Goal: Book appointment/travel/reservation

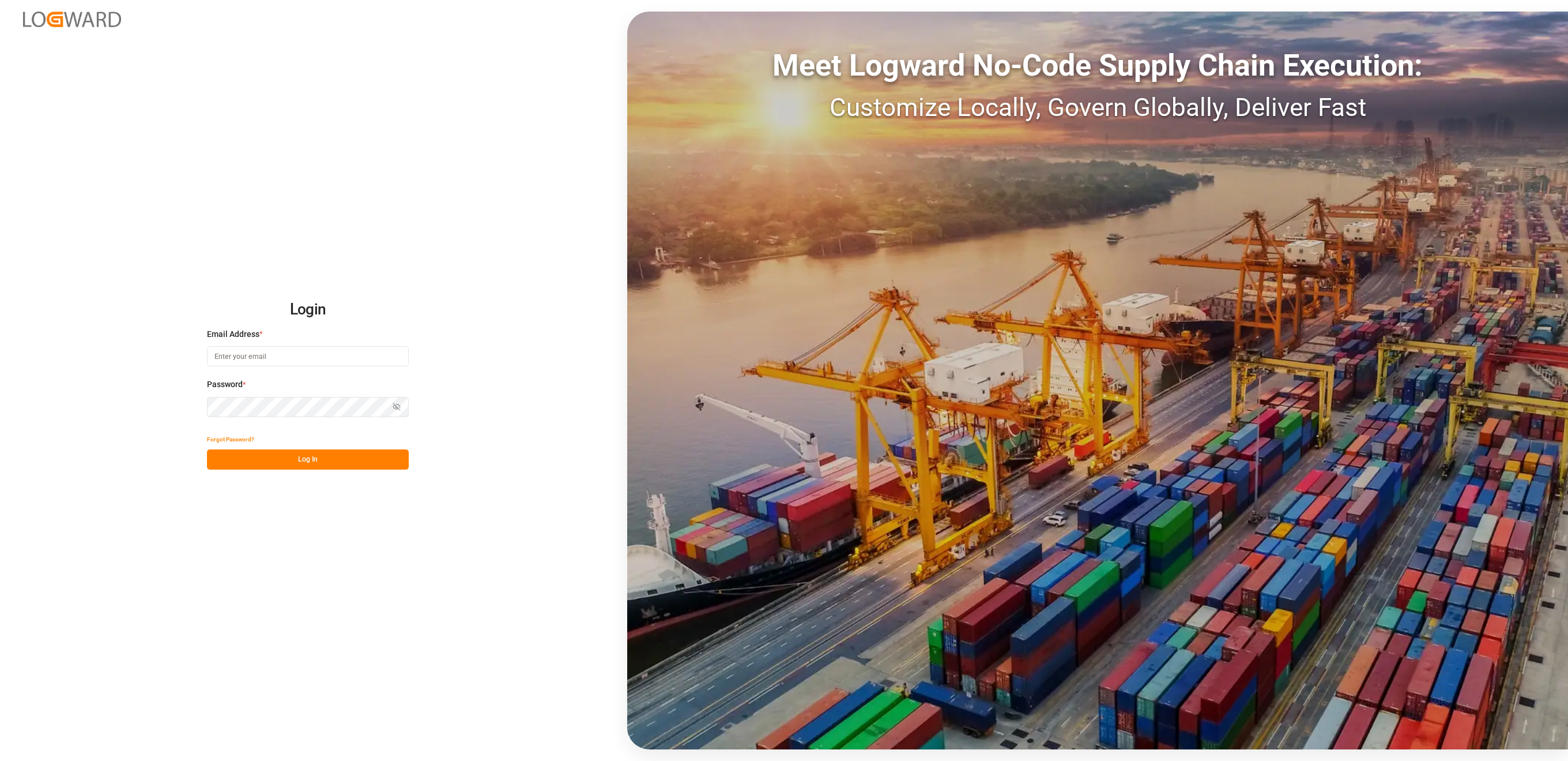
type input "[PERSON_NAME][EMAIL_ADDRESS][DOMAIN_NAME]"
click at [325, 465] on button "Log In" at bounding box center [308, 460] width 202 height 20
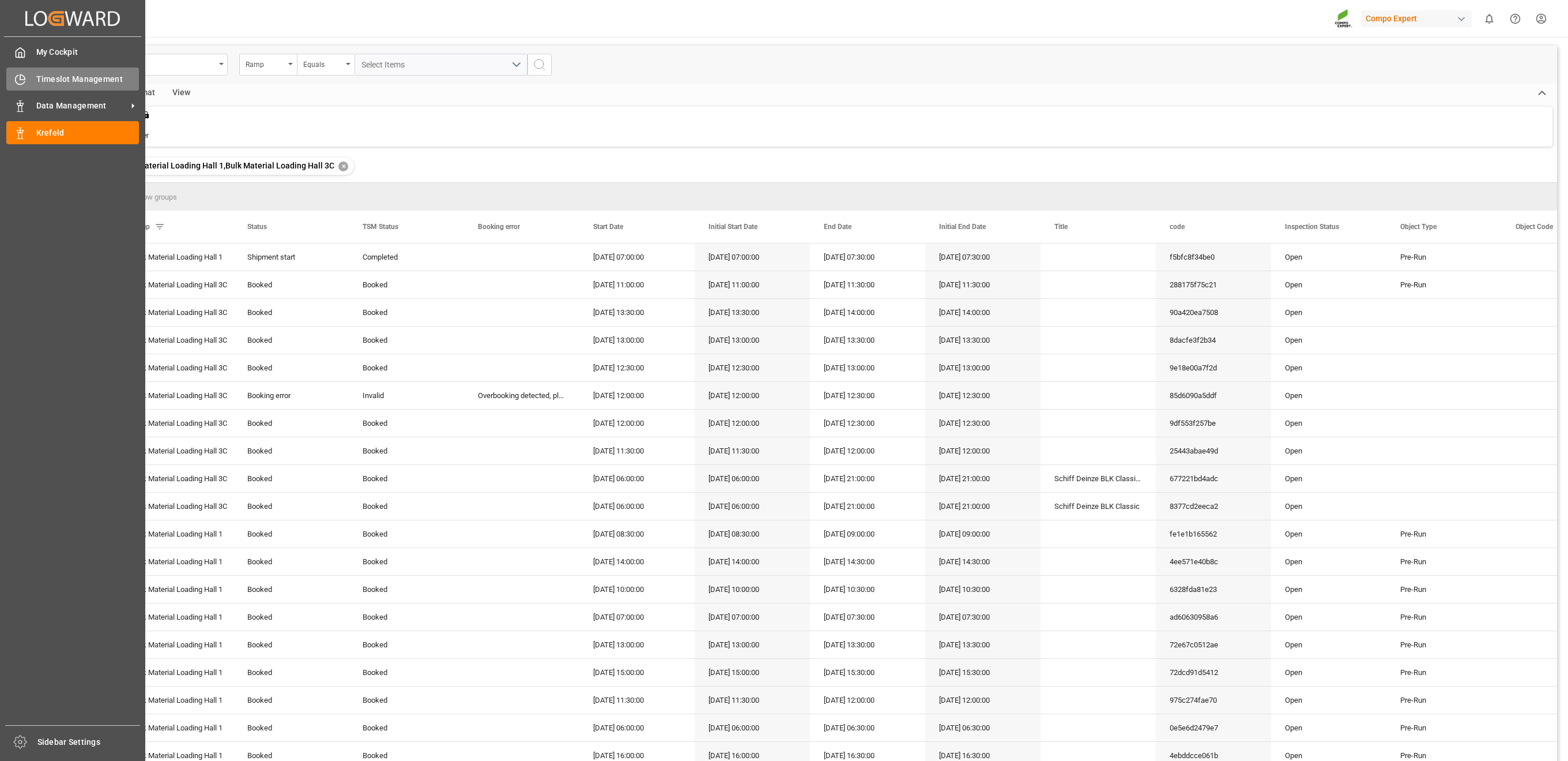
click at [24, 82] on icon at bounding box center [20, 80] width 9 height 9
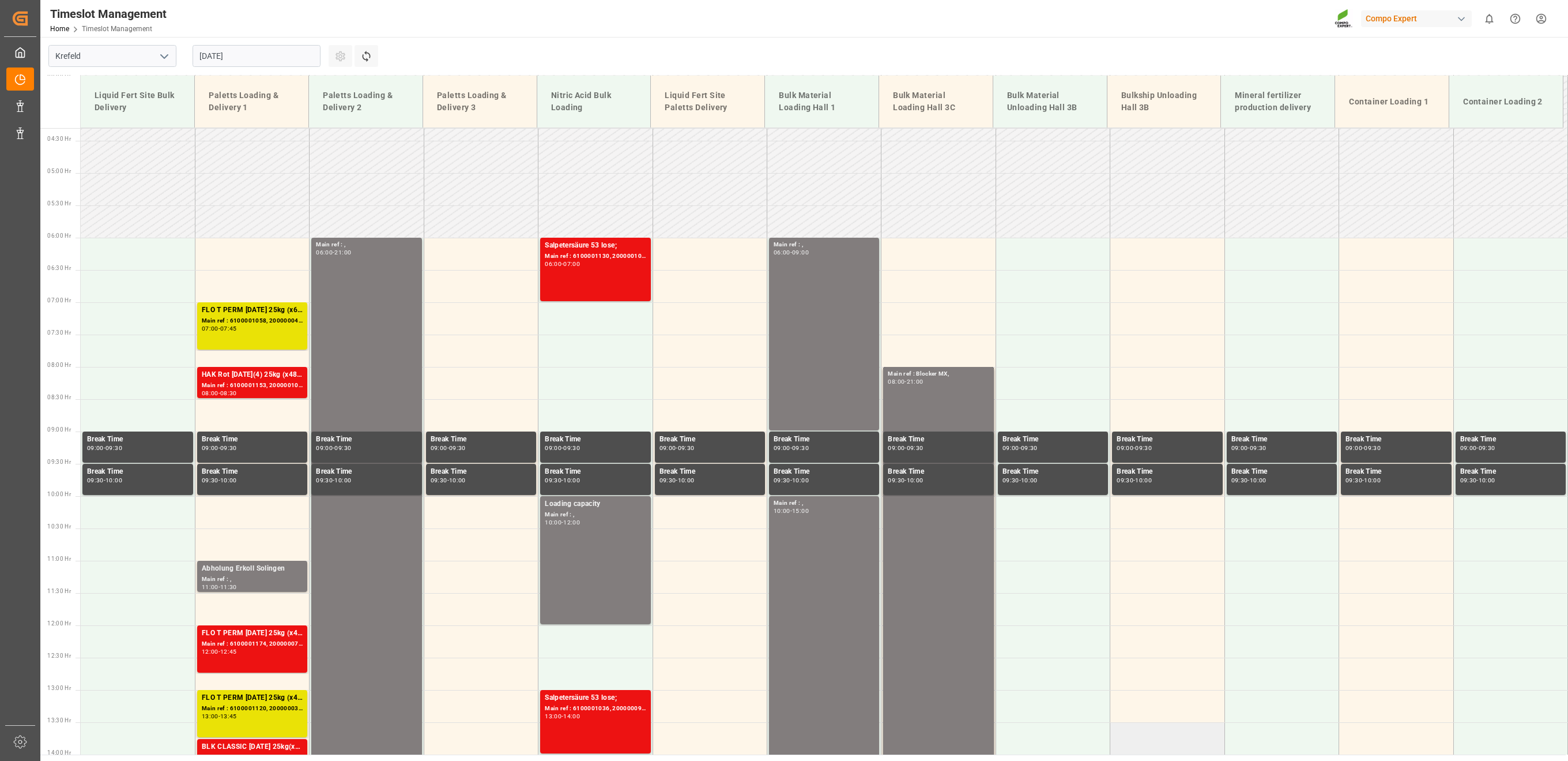
scroll to position [277, 0]
click at [782, 306] on div "Main ref : , 06:00 - 09:00" at bounding box center [824, 334] width 101 height 188
click at [237, 55] on input "14.08.2025" at bounding box center [257, 56] width 128 height 22
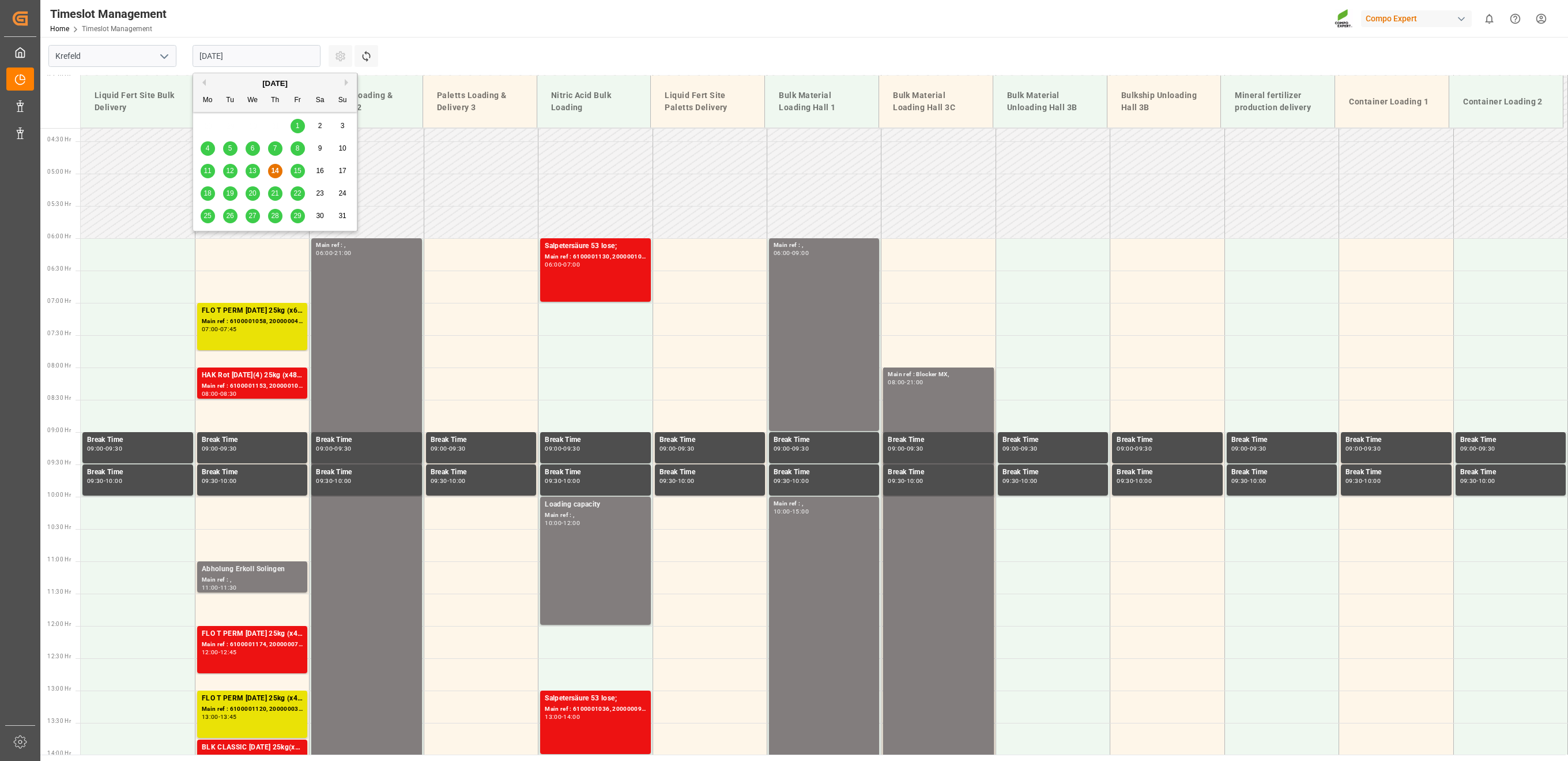
click at [295, 171] on span "15" at bounding box center [297, 171] width 7 height 8
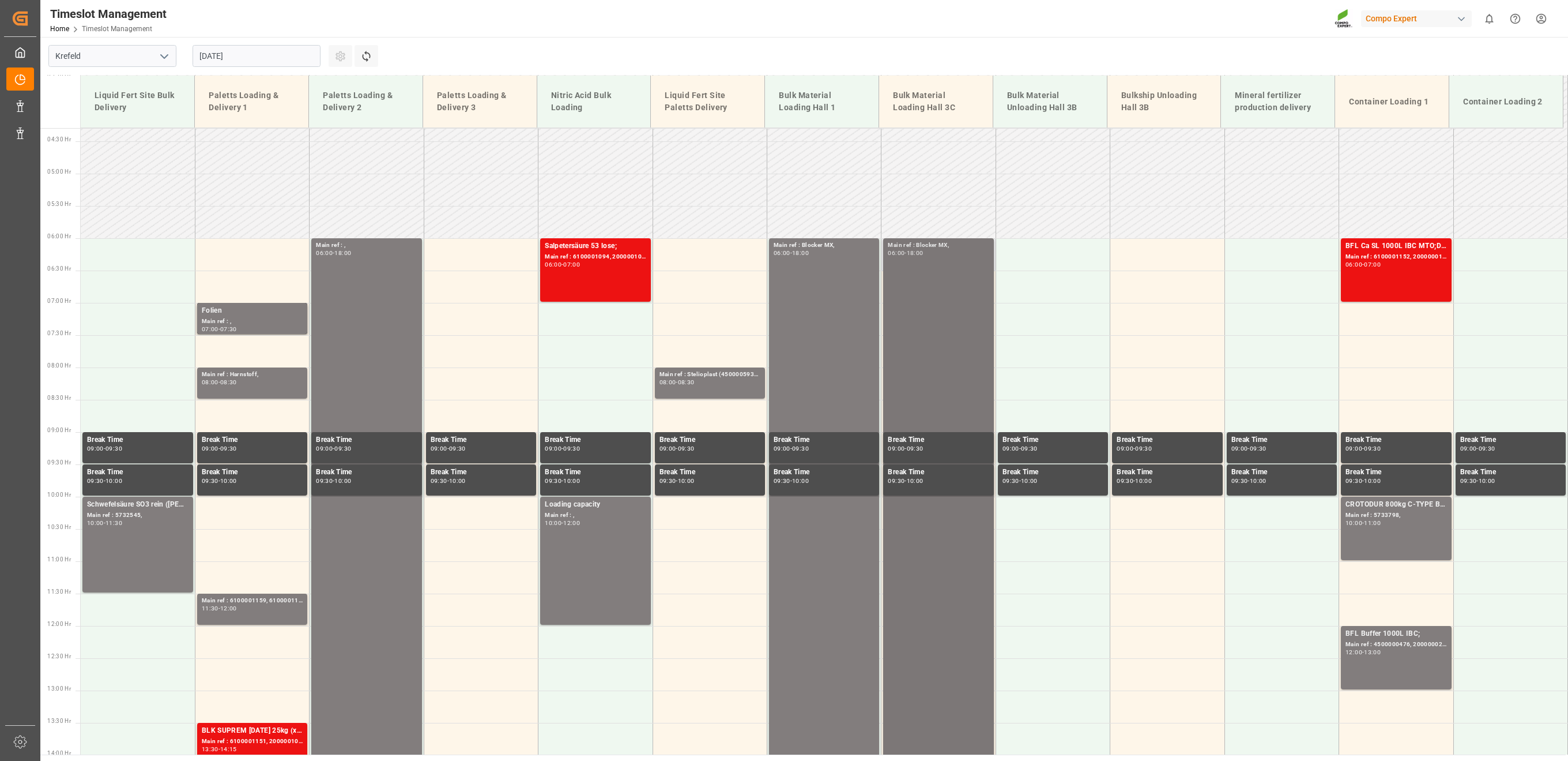
click at [993, 301] on div "Main ref : Blocker MX, 06:00 - 18:00" at bounding box center [939, 626] width 114 height 776
click at [779, 304] on div "Main ref : Blocker MX, 06:00 - 18:00" at bounding box center [824, 625] width 101 height 769
click at [951, 565] on div "Main ref : Blocker MX, 06:00 - 18:00" at bounding box center [939, 625] width 101 height 769
click at [257, 44] on div "15.08.2025" at bounding box center [256, 55] width 144 height 38
click at [250, 53] on input "15.08.2025" at bounding box center [257, 56] width 128 height 22
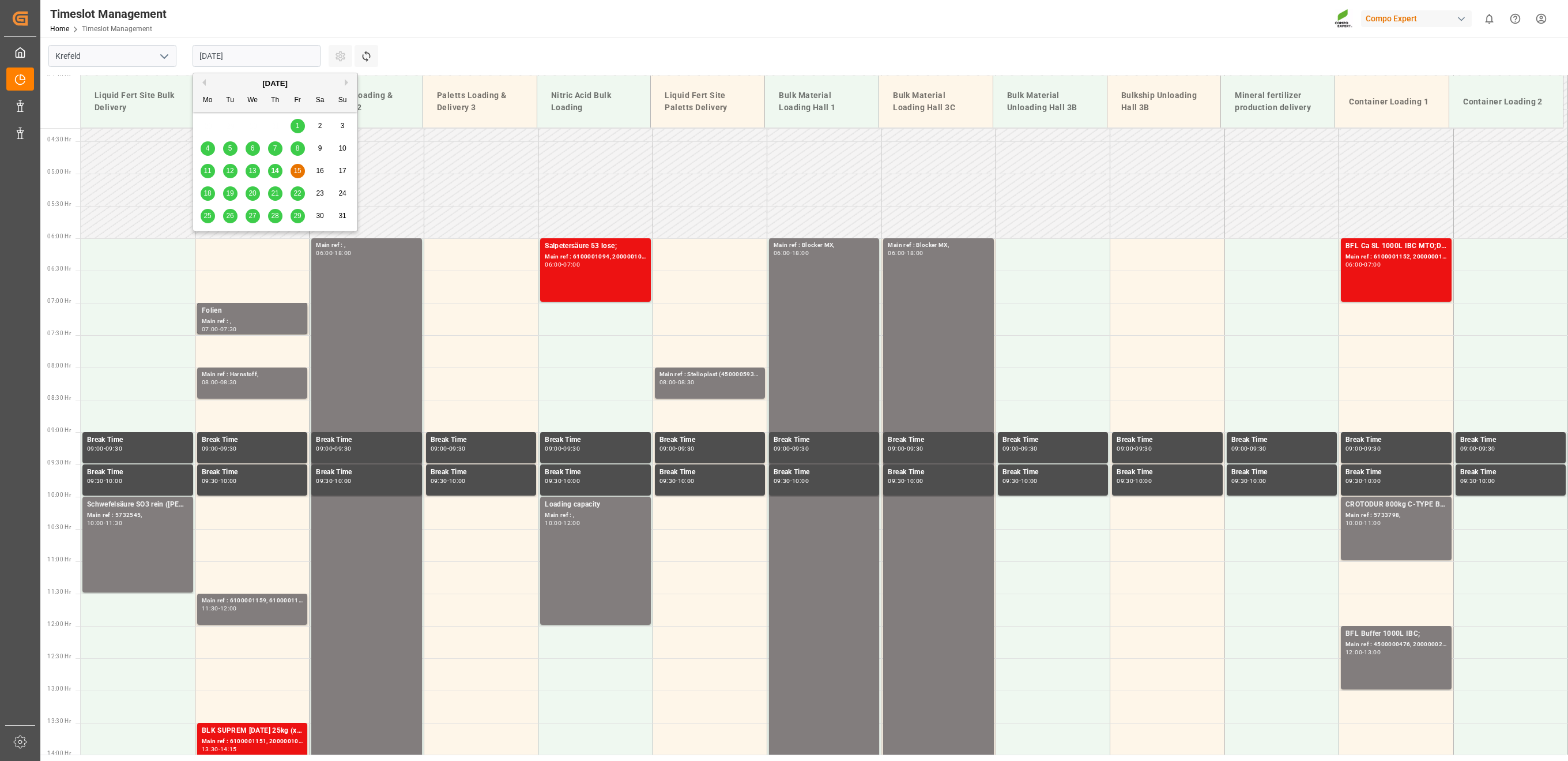
click at [202, 196] on div "18" at bounding box center [208, 194] width 15 height 14
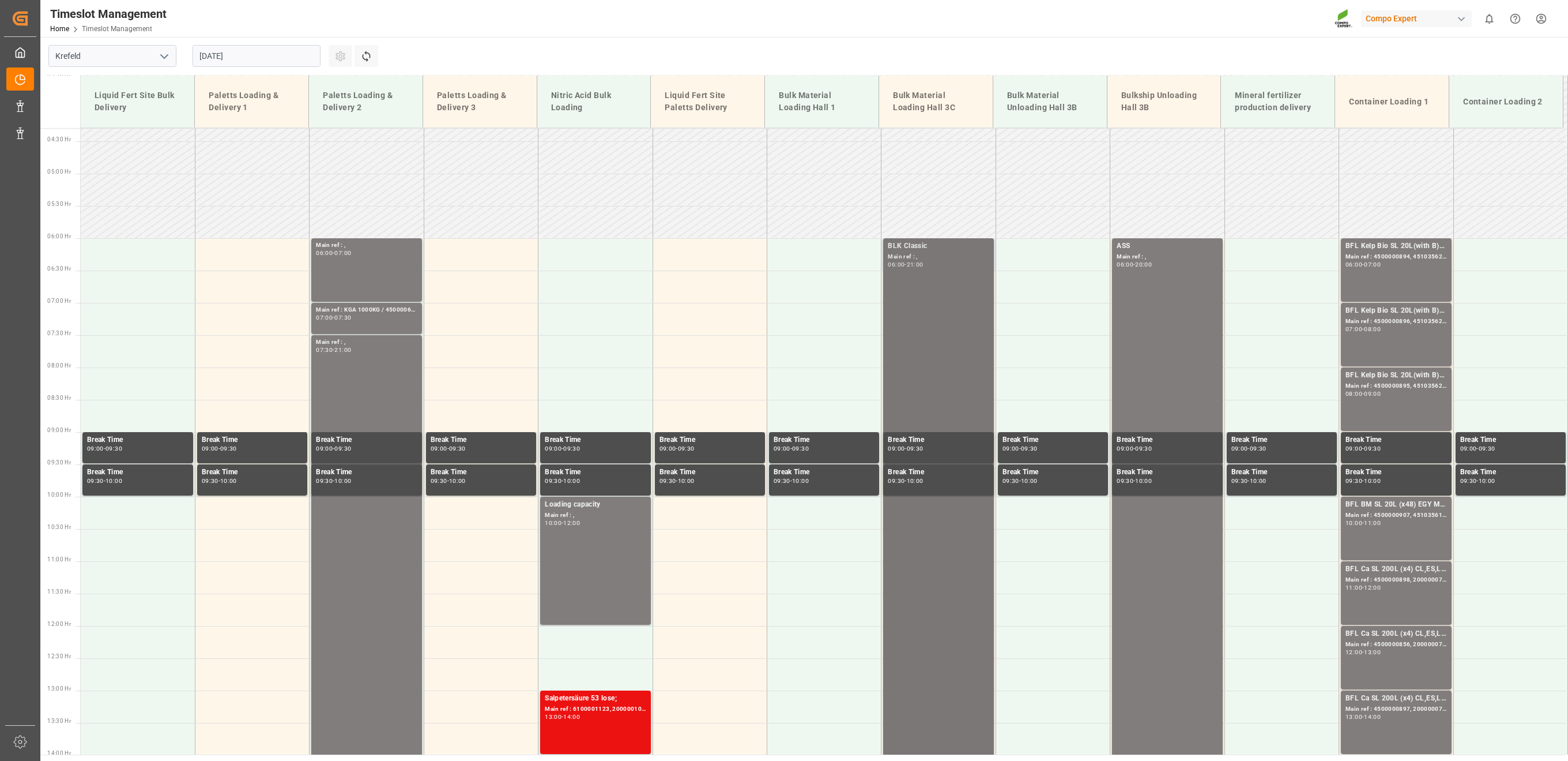
click at [953, 330] on div "BLK Classic Main ref : , 06:00 - 21:00" at bounding box center [939, 722] width 101 height 964
click at [1188, 286] on div "ASS Main ref : , 06:00 - 20:00" at bounding box center [1167, 689] width 101 height 899
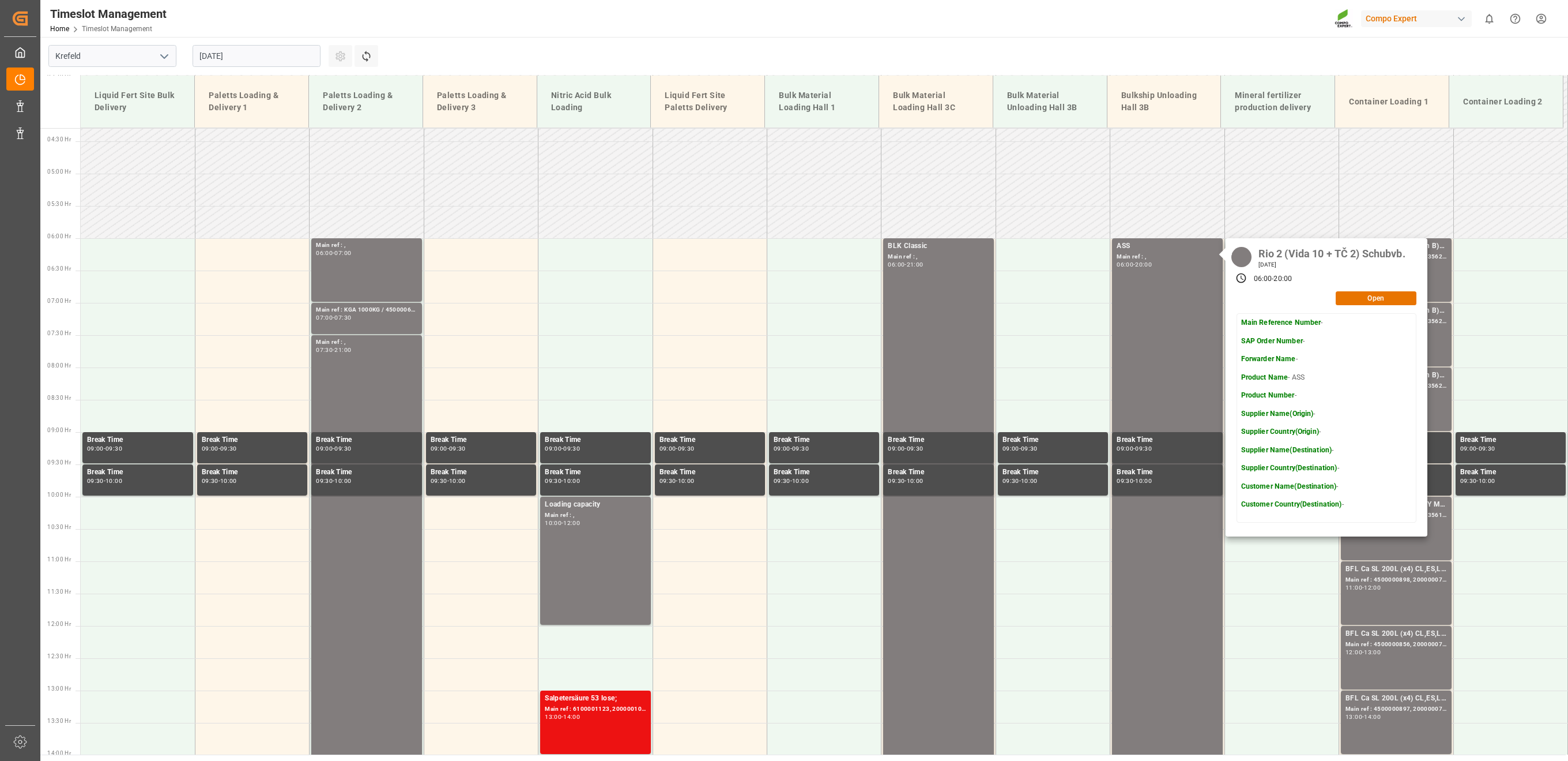
click at [252, 60] on input "18.08.2025" at bounding box center [257, 56] width 128 height 22
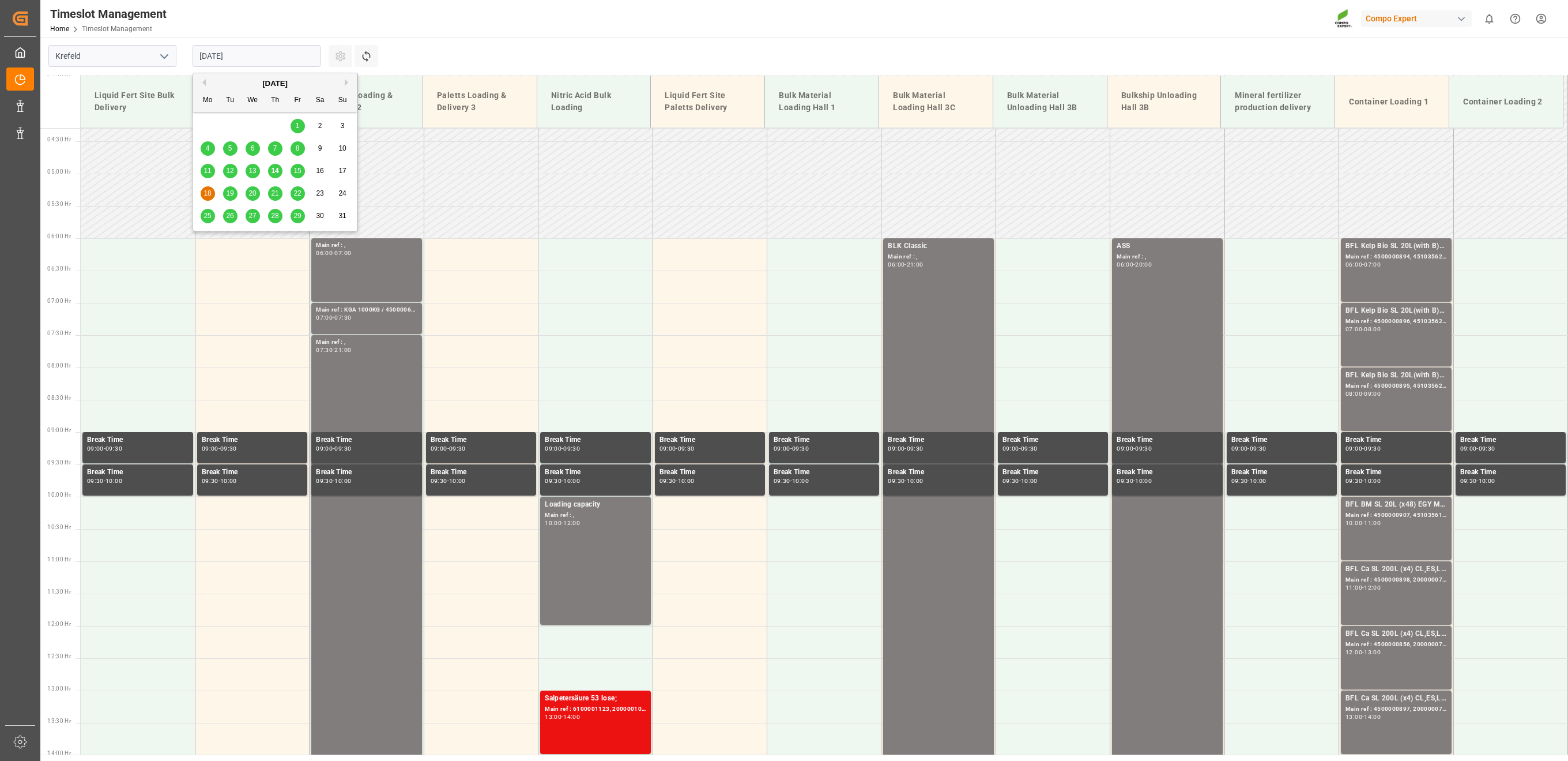
click at [229, 196] on span "19" at bounding box center [229, 193] width 7 height 8
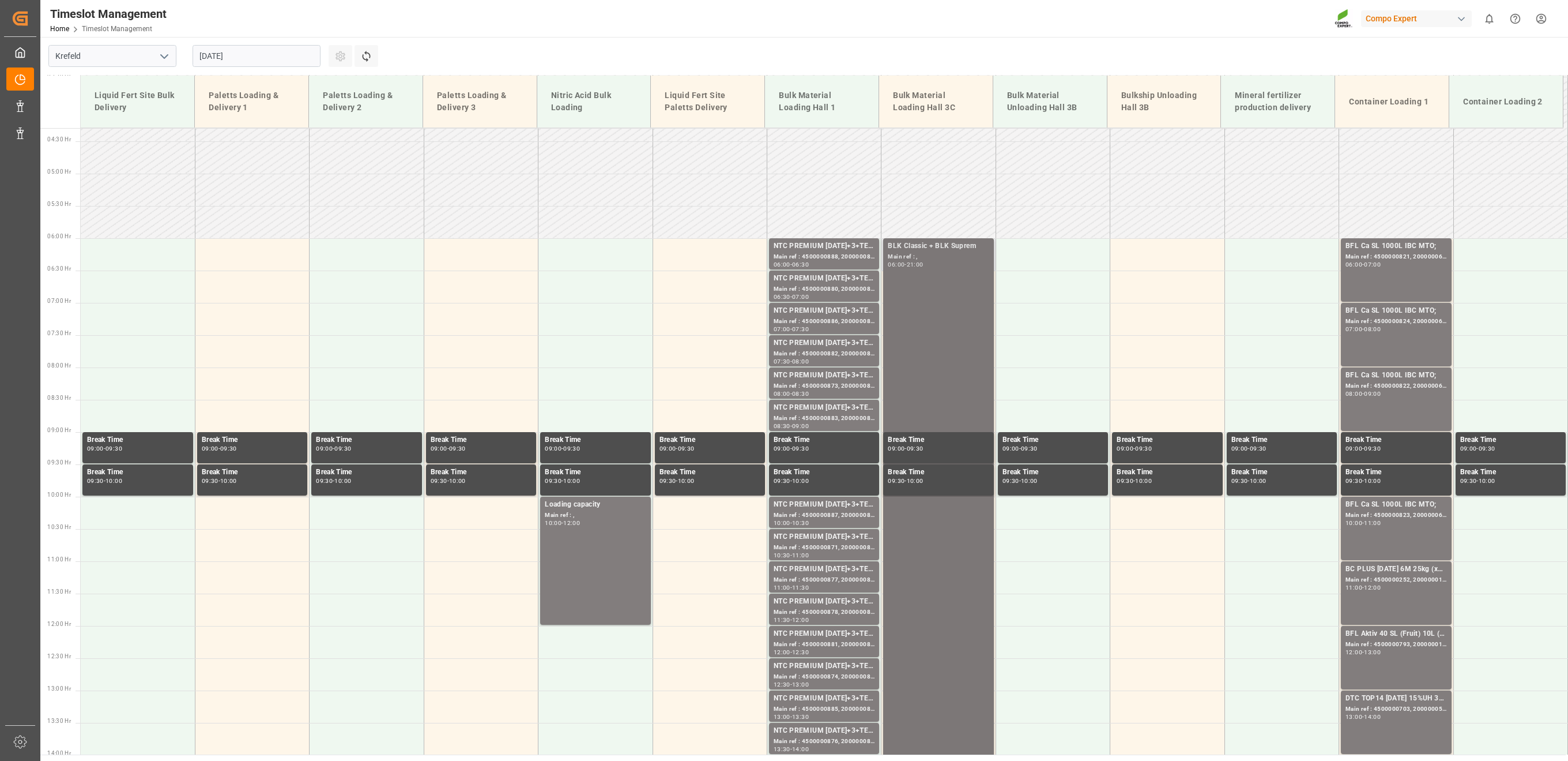
click at [928, 303] on div "BLK Classic + BLK Suprem Main ref : , 06:00 - 21:00" at bounding box center [939, 722] width 101 height 964
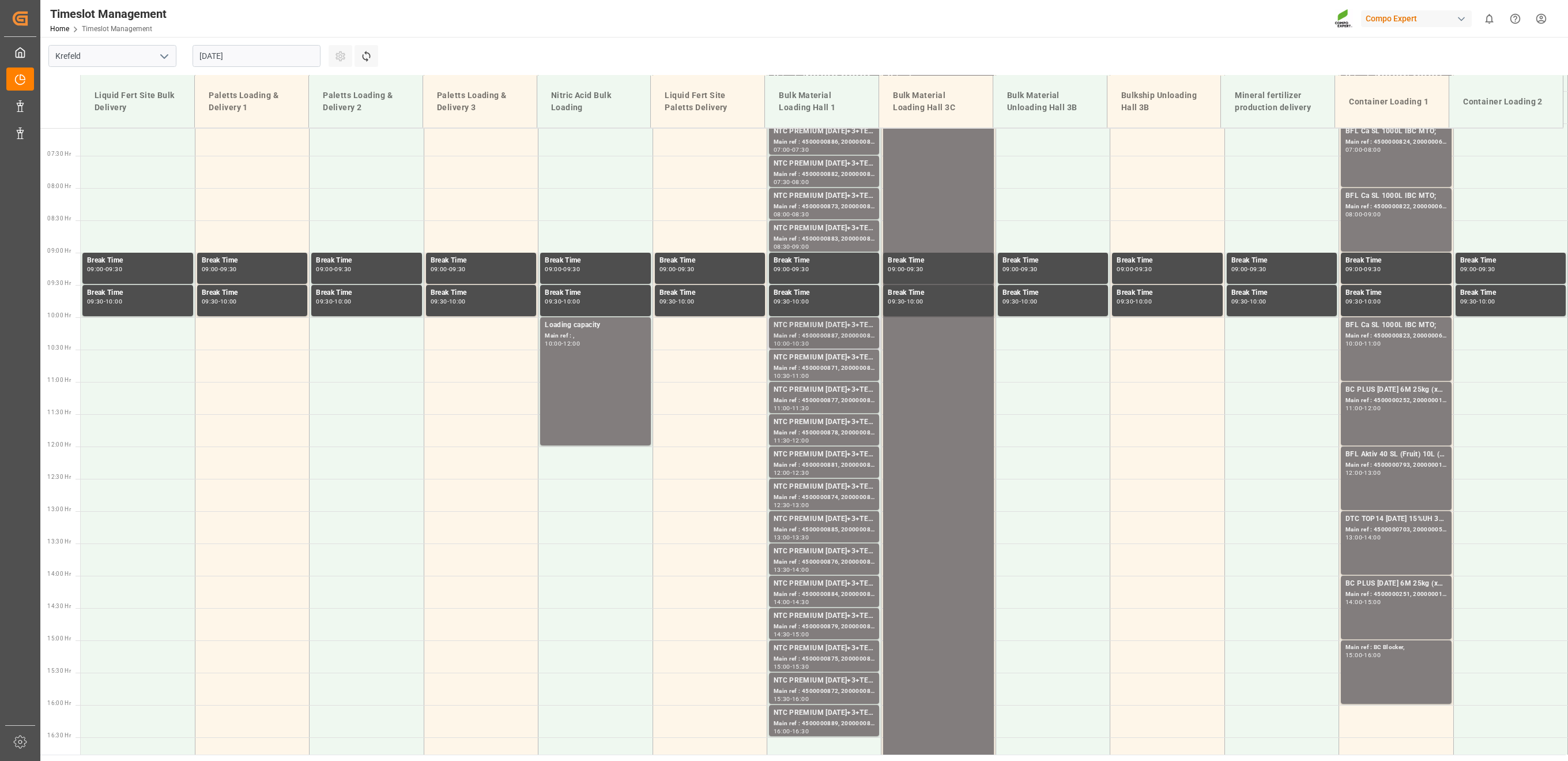
scroll to position [637, 0]
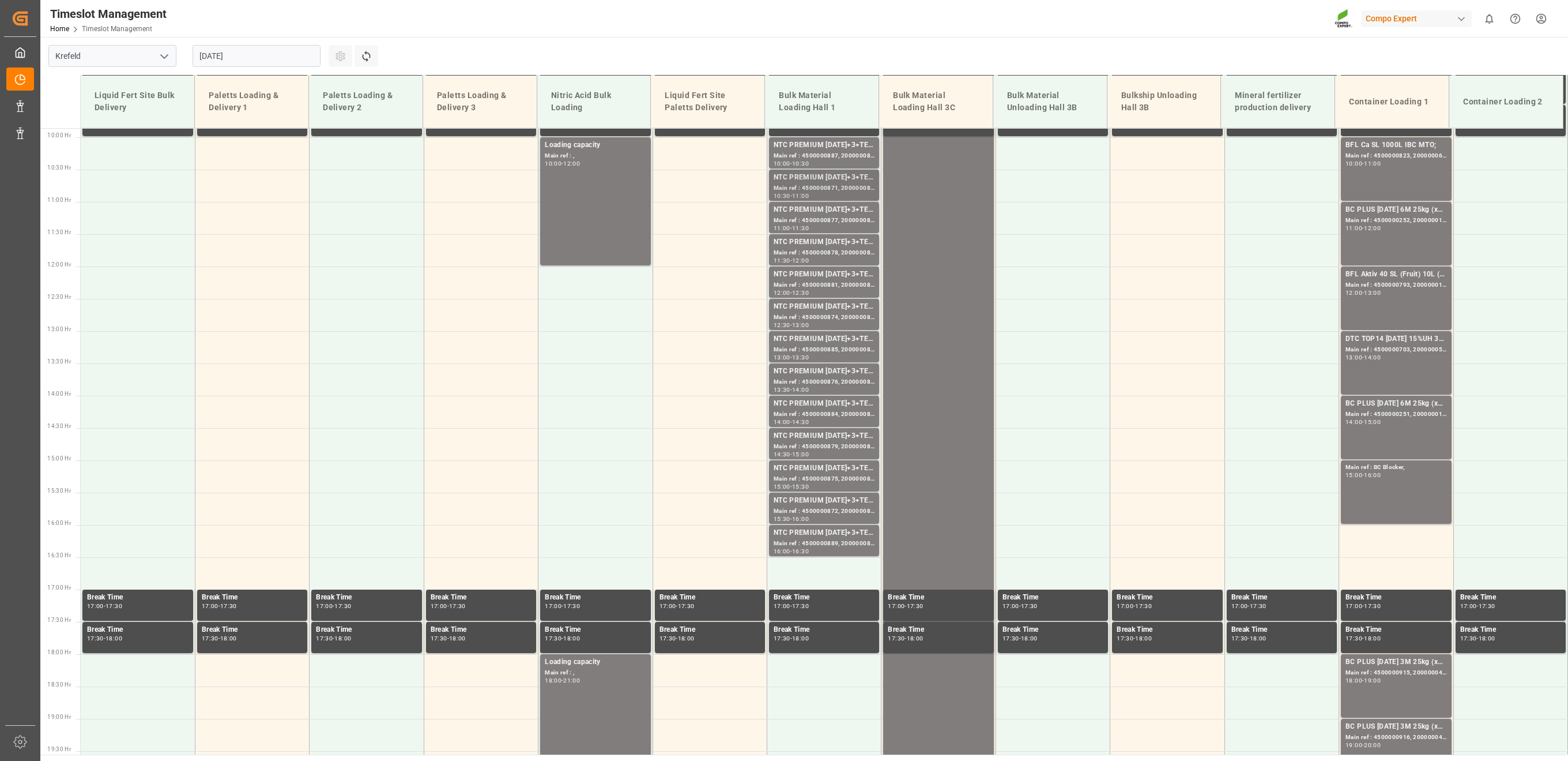
click at [807, 179] on div "NTC PREMIUM 15-3-20+3+TE BULK;" at bounding box center [824, 177] width 101 height 12
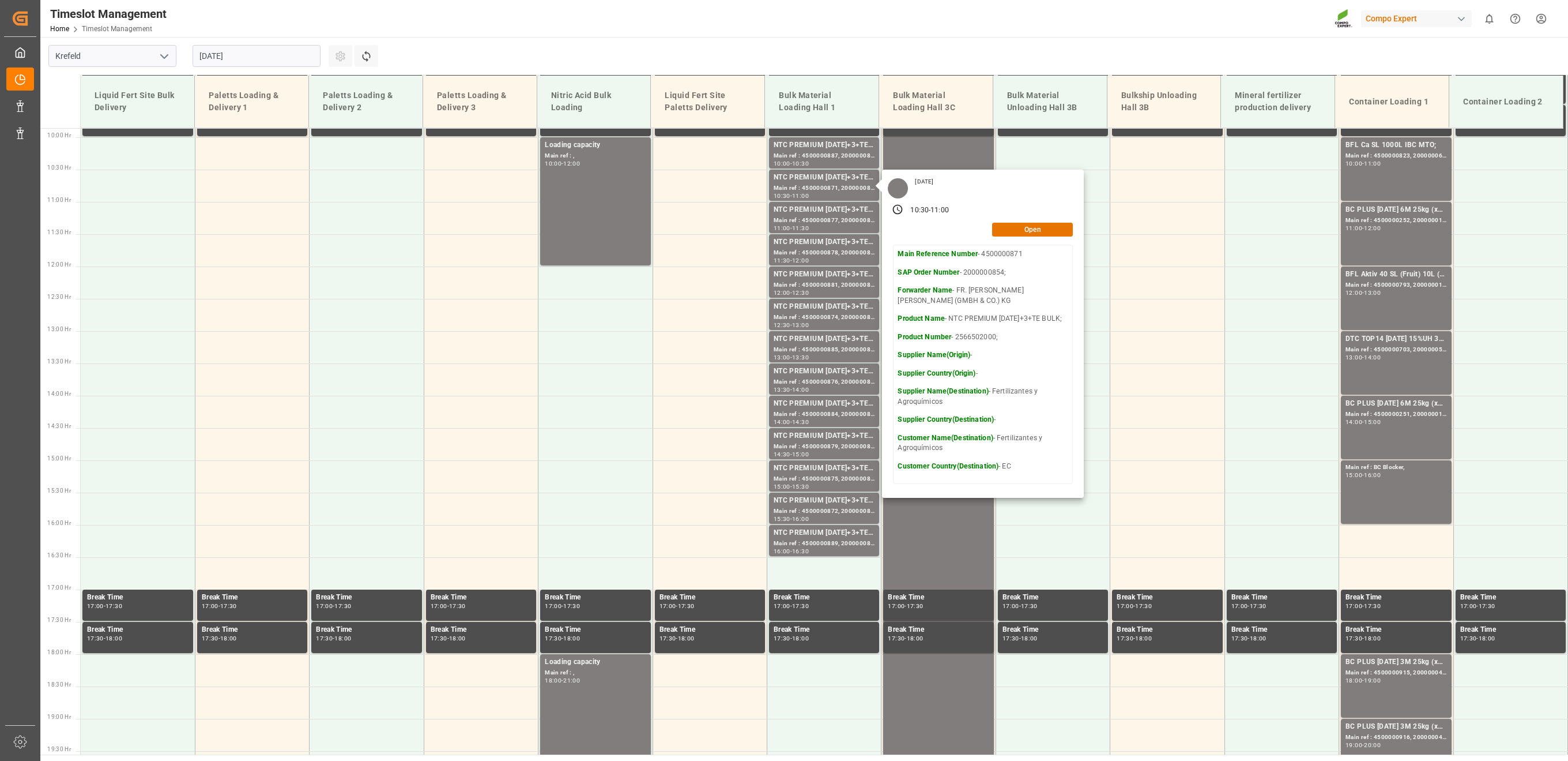
click at [245, 59] on input "19.08.2025" at bounding box center [257, 56] width 128 height 22
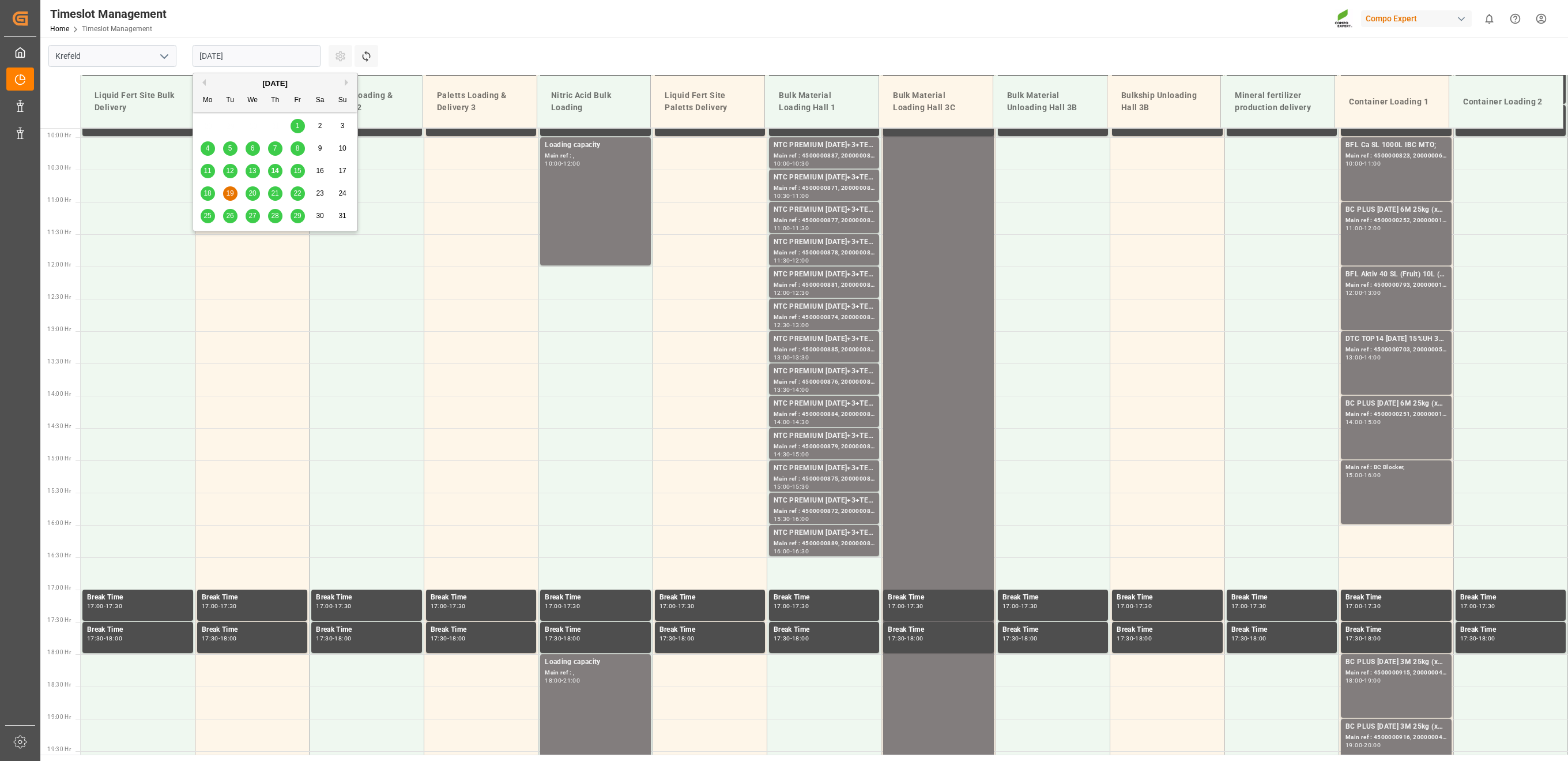
click at [251, 192] on span "20" at bounding box center [252, 193] width 7 height 8
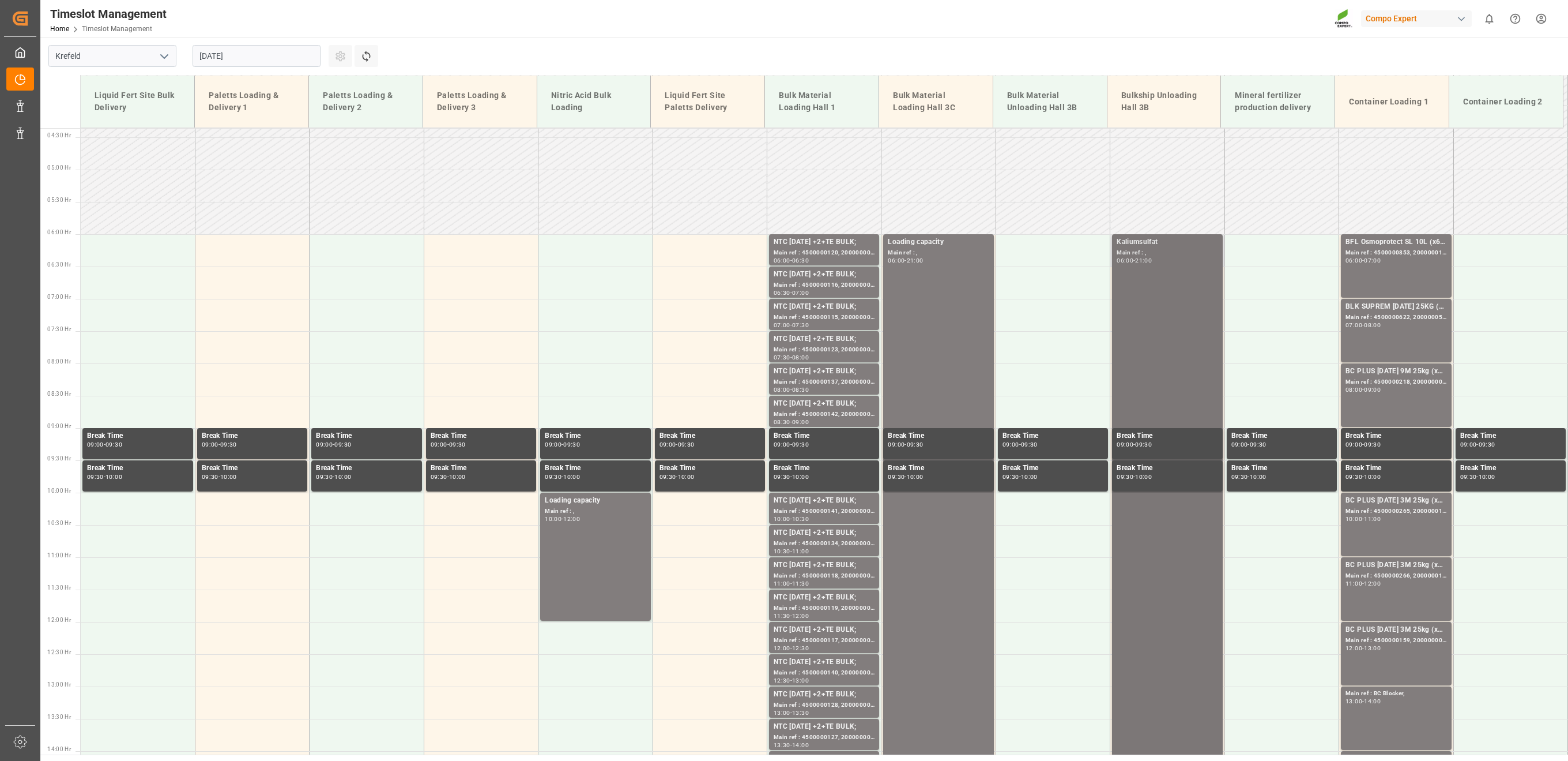
scroll to position [277, 0]
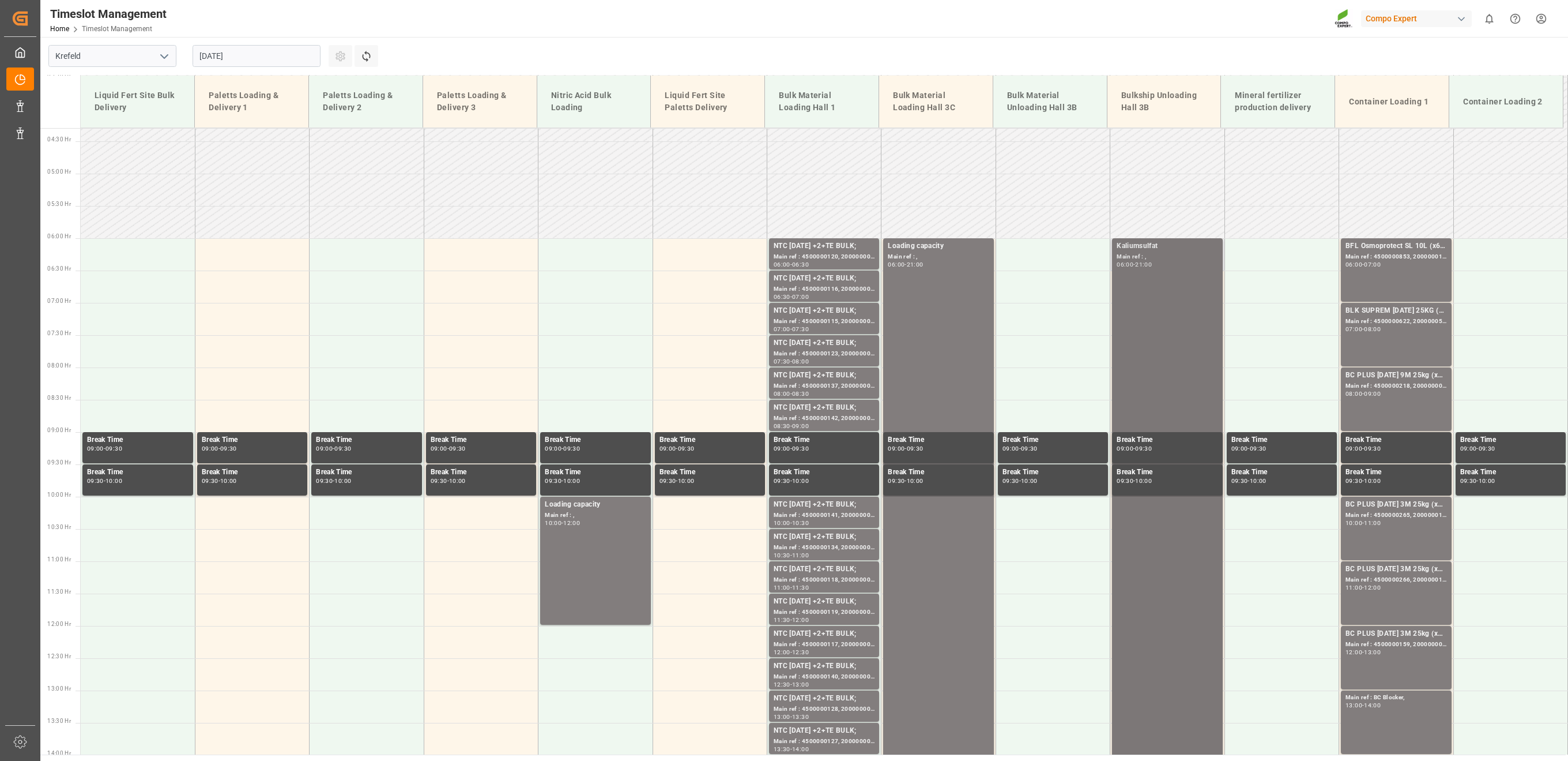
click at [1130, 285] on div "Kaliumsulfat Main ref : , 06:00 - 21:00" at bounding box center [1167, 722] width 101 height 964
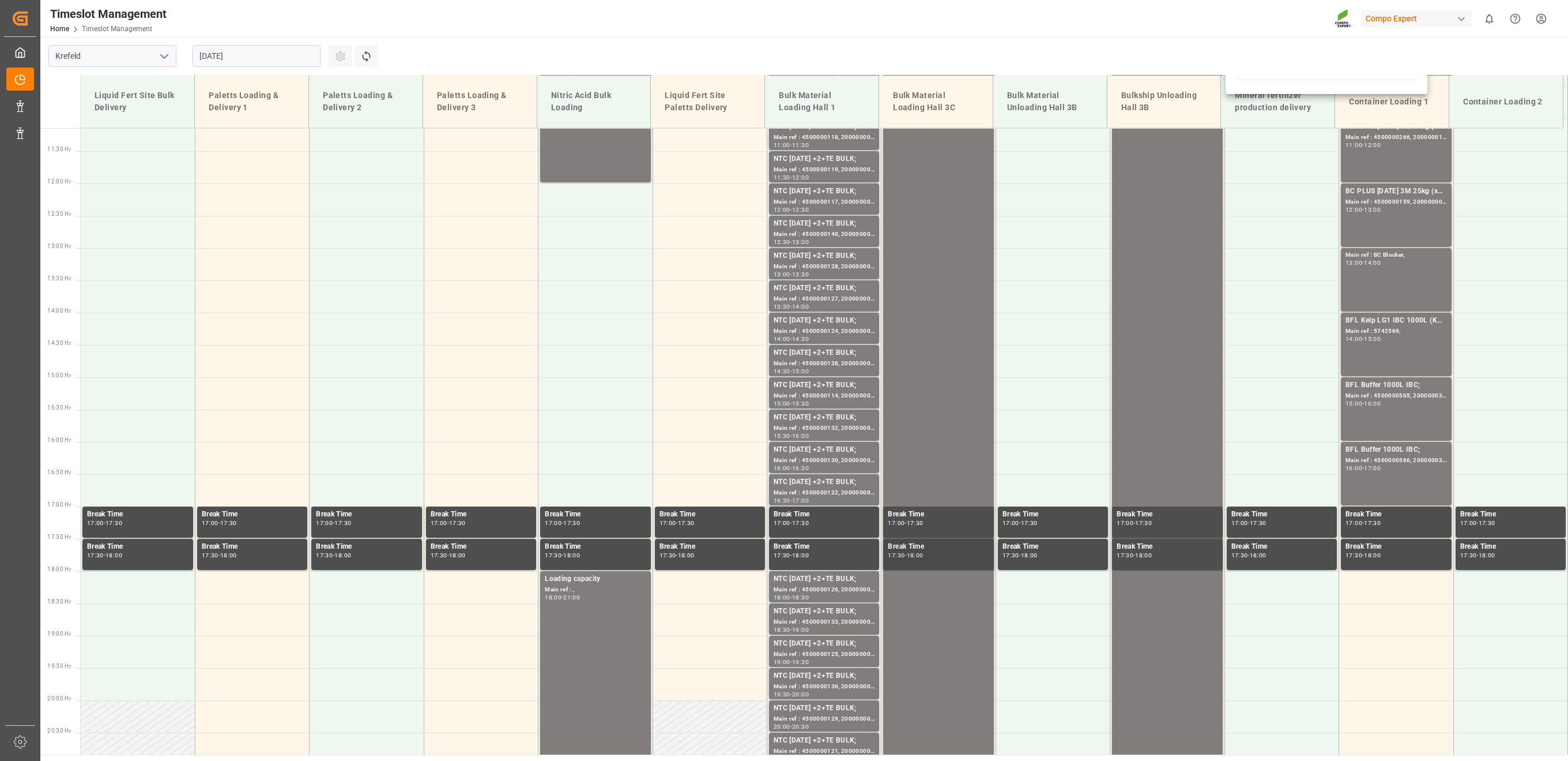
scroll to position [816, 0]
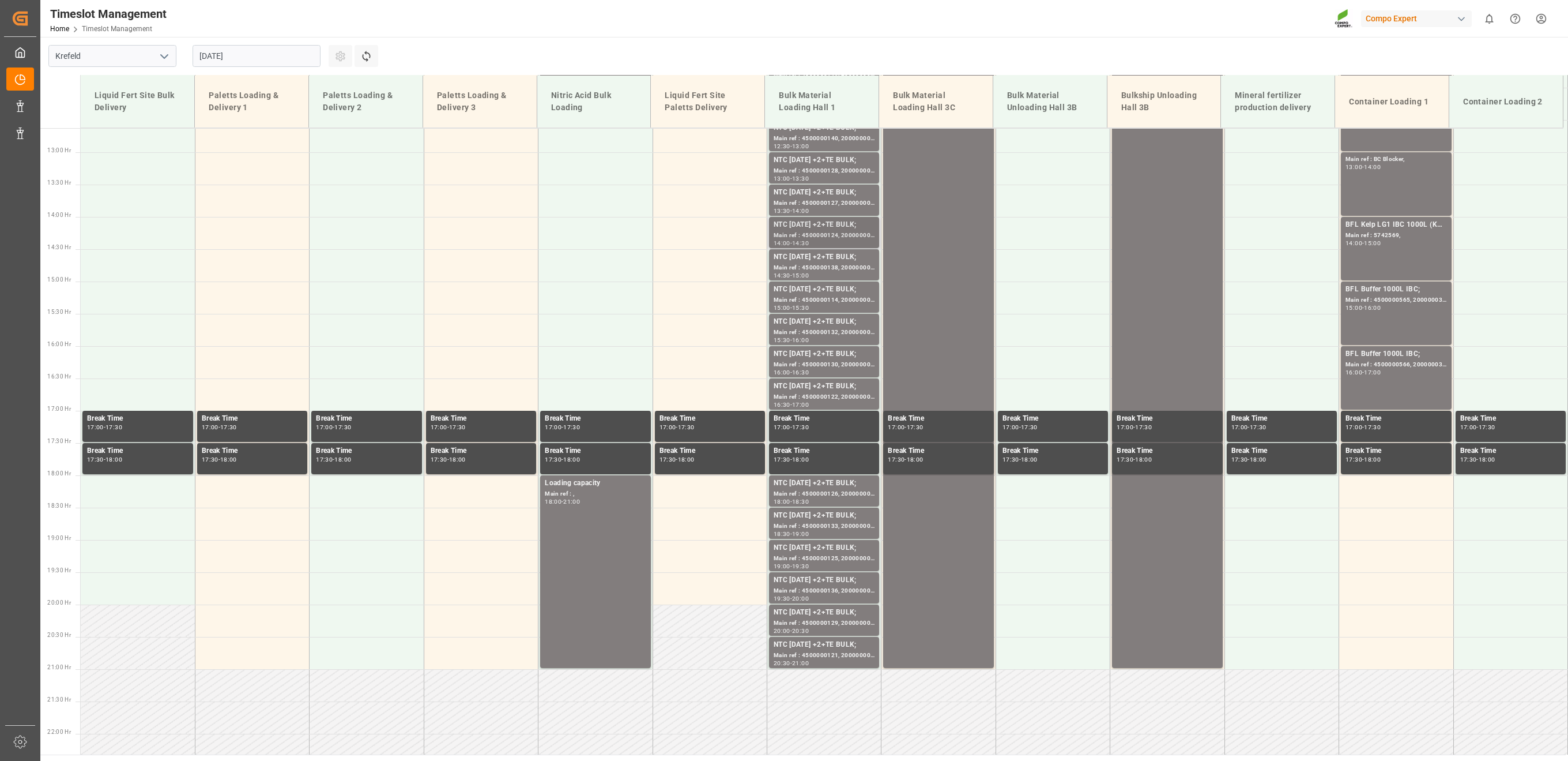
click at [827, 230] on div "Main ref : 4500000124, 2000000058;" at bounding box center [824, 235] width 101 height 10
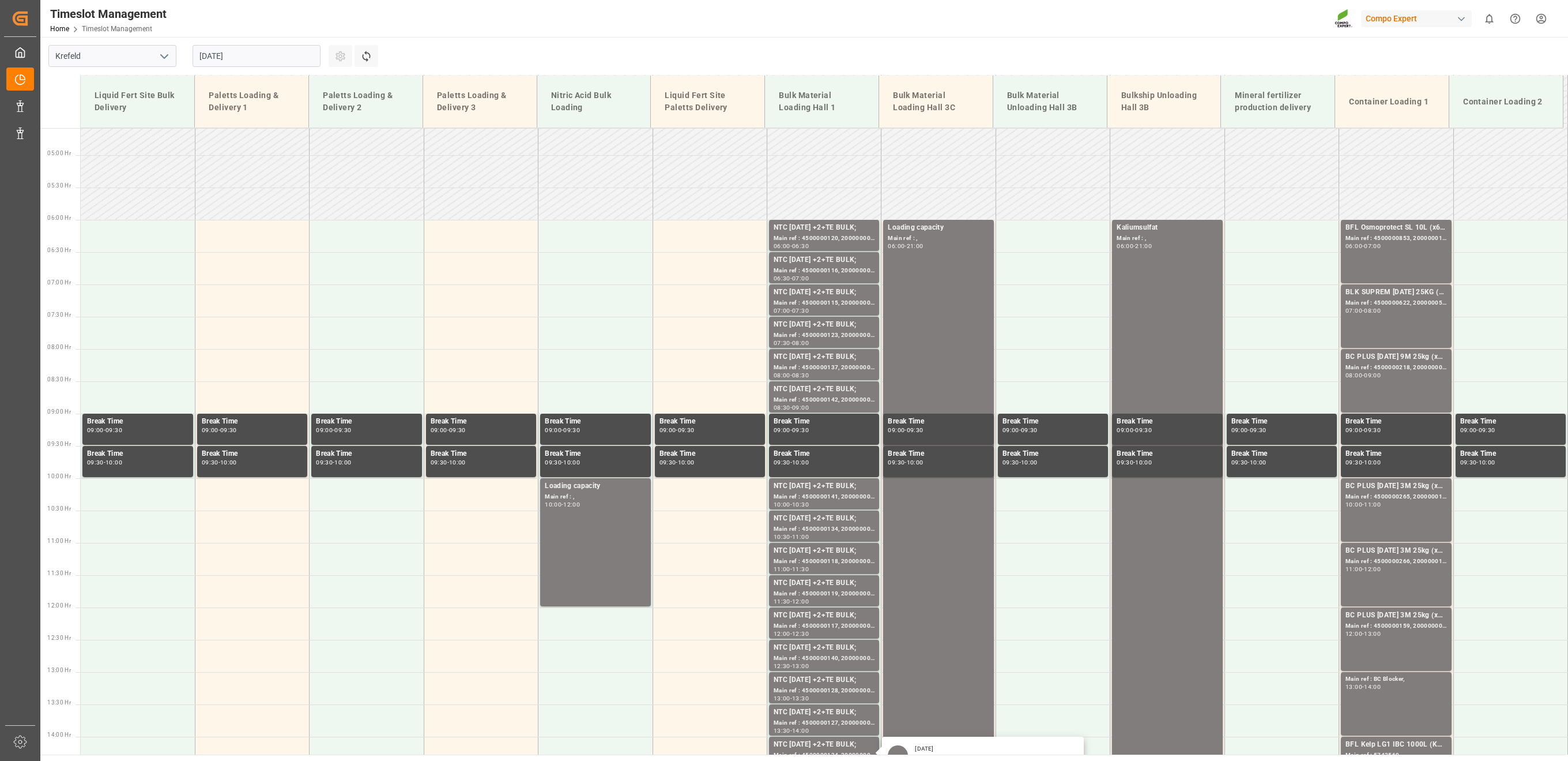
scroll to position [277, 0]
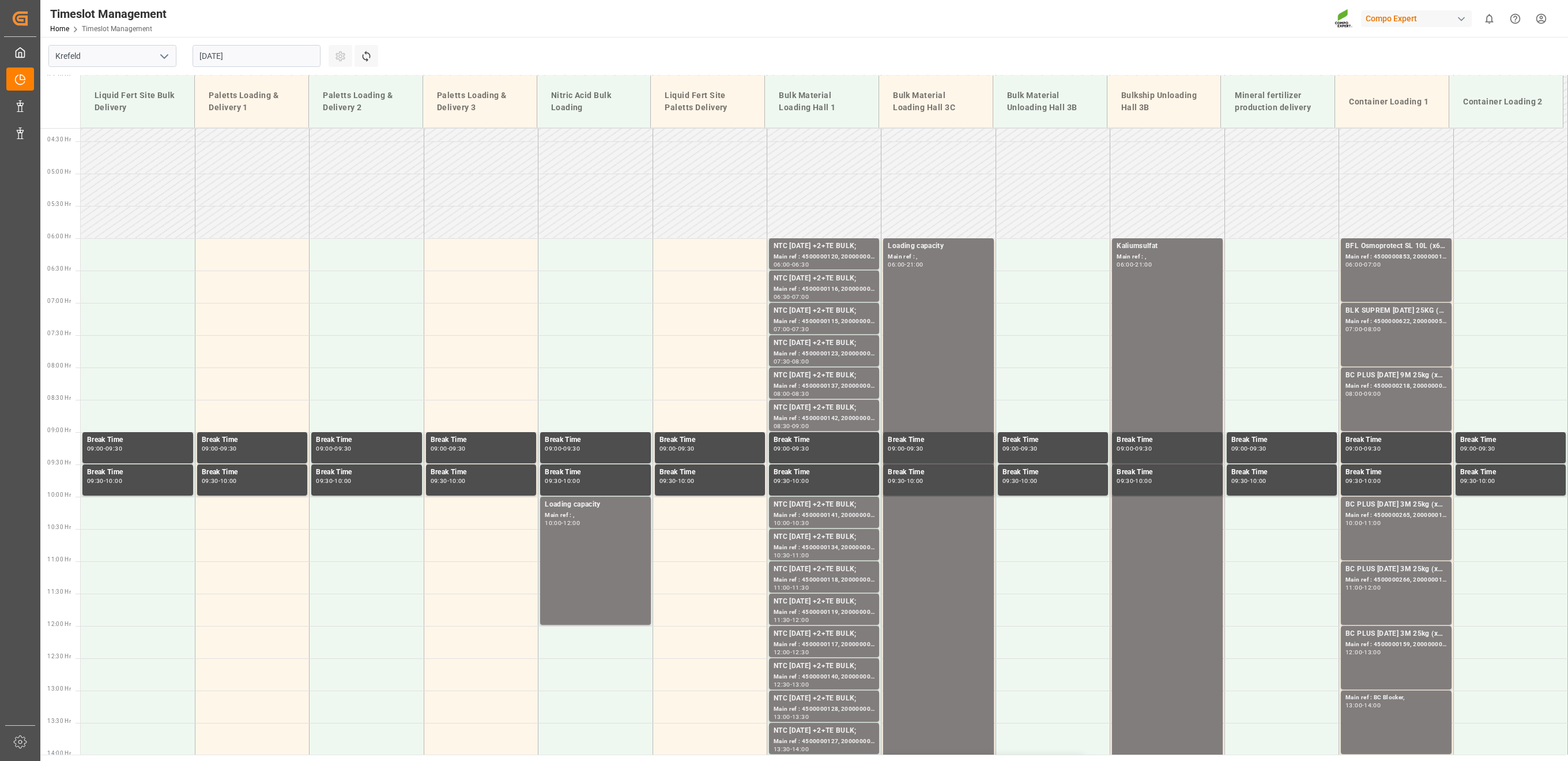
click at [208, 55] on input "20.08.2025" at bounding box center [257, 56] width 128 height 22
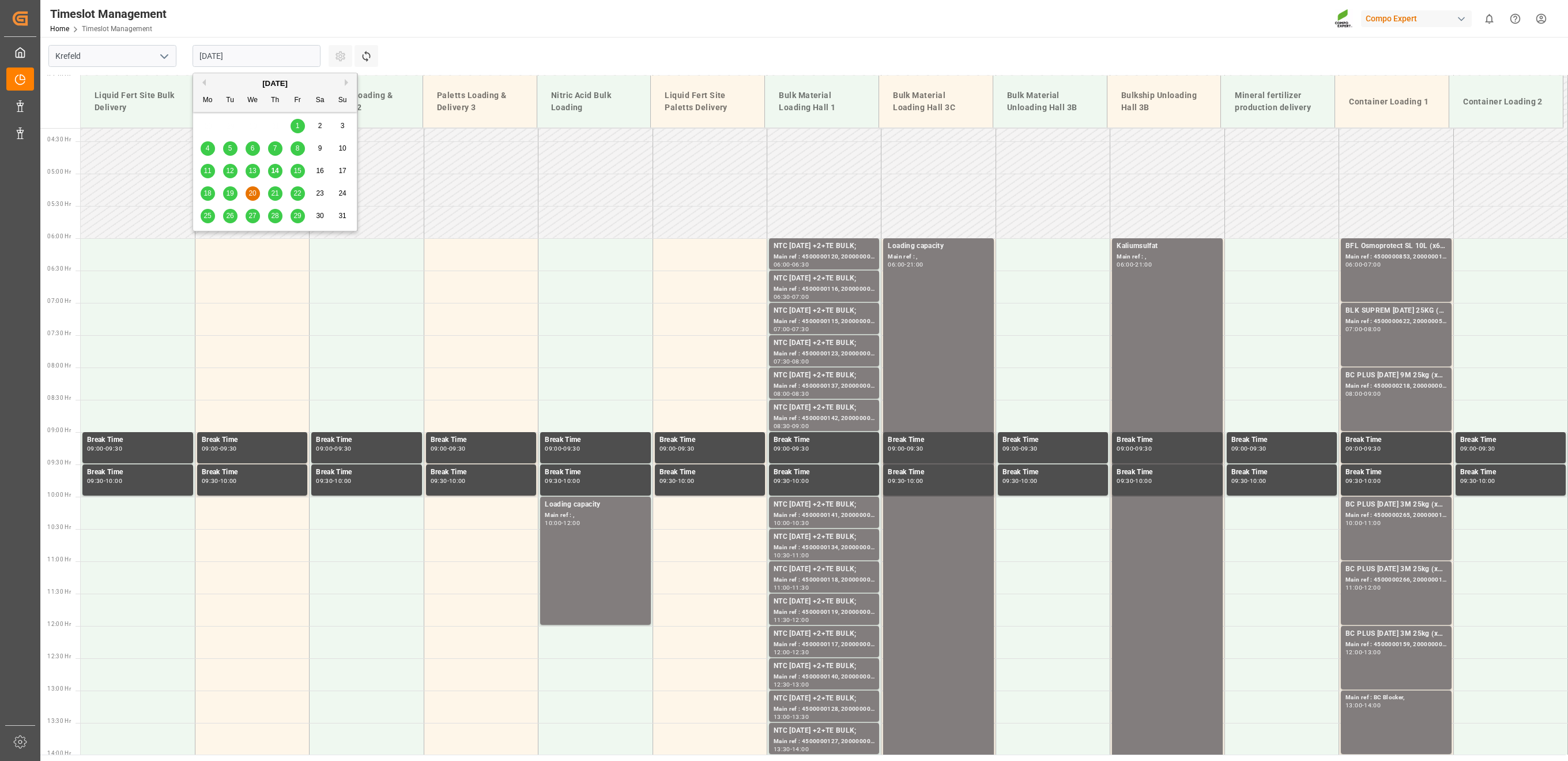
click at [273, 192] on span "21" at bounding box center [274, 193] width 7 height 8
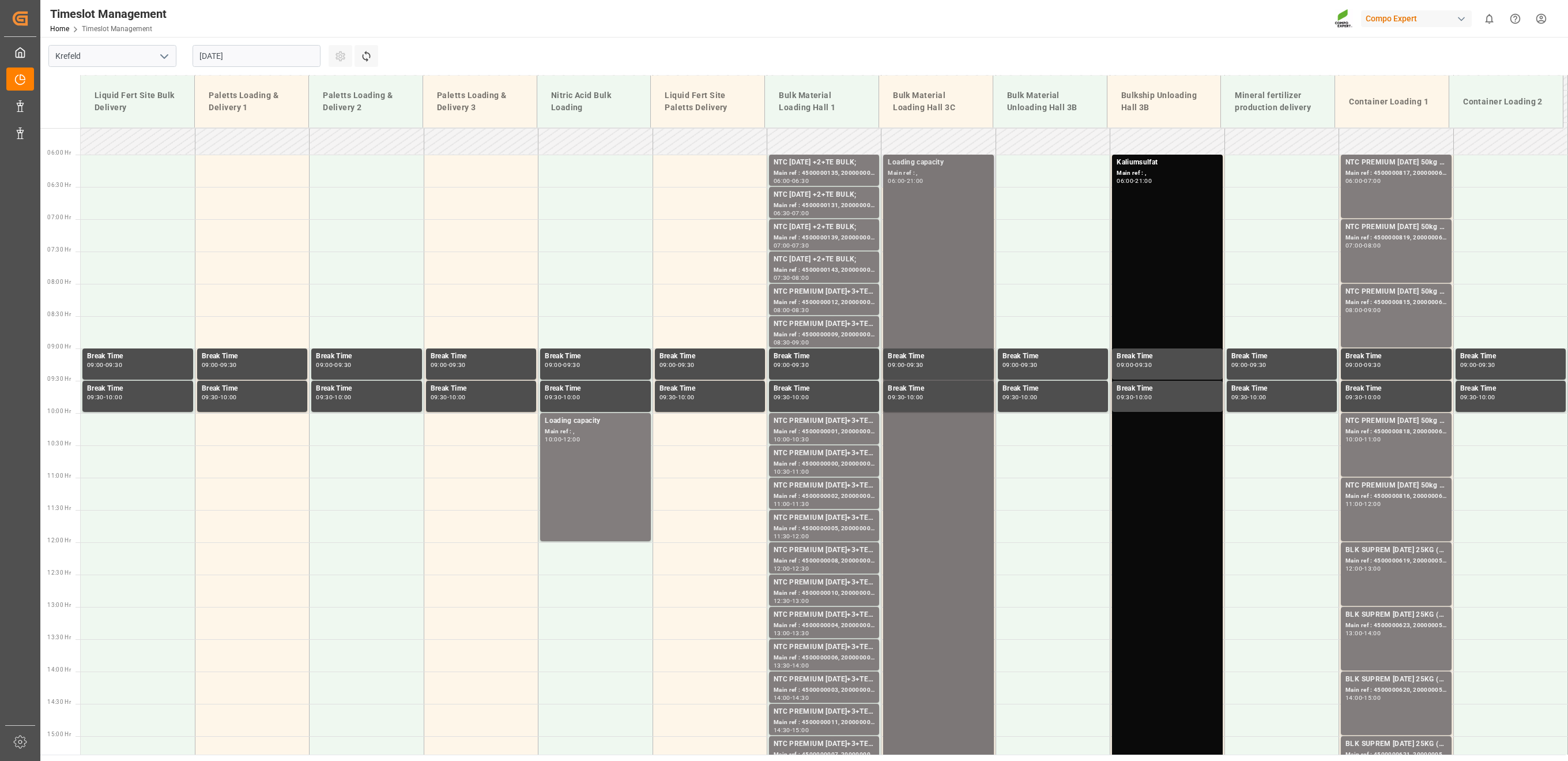
scroll to position [457, 0]
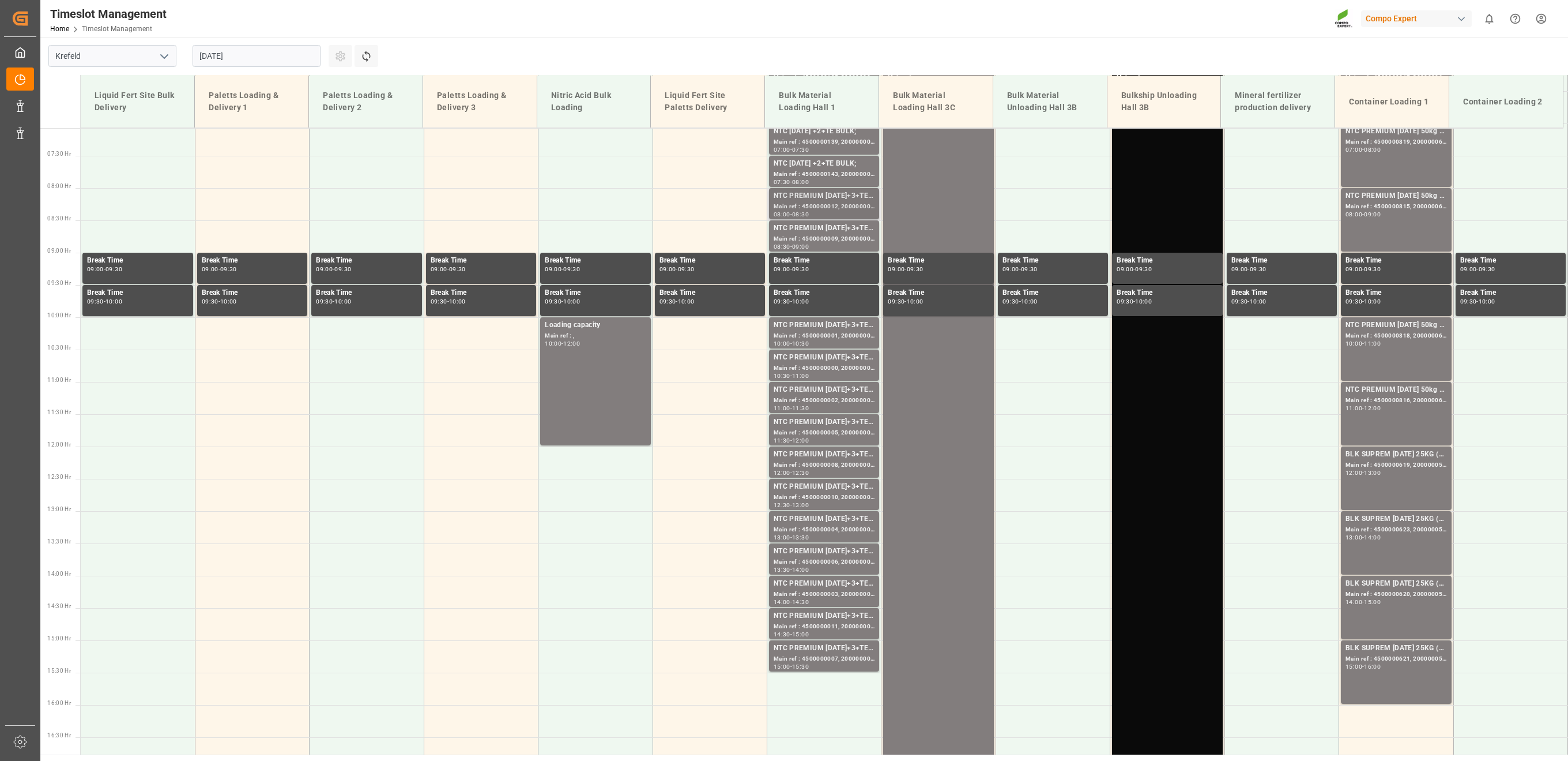
click at [799, 196] on div "NTC PREMIUM 15-3-20+3+TE BULK;" at bounding box center [824, 196] width 101 height 12
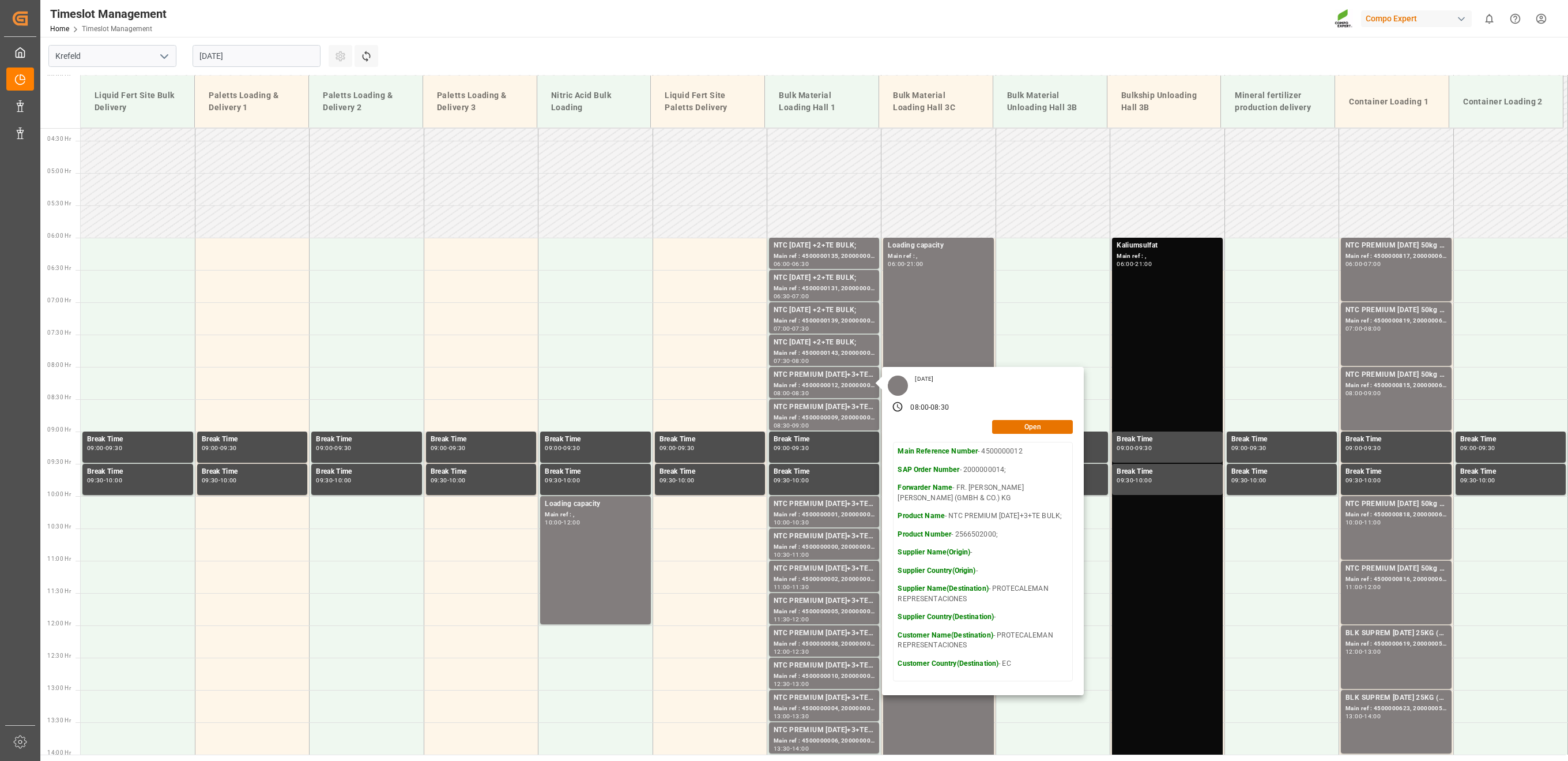
scroll to position [277, 0]
click at [234, 46] on input "21.08.2025" at bounding box center [257, 56] width 128 height 22
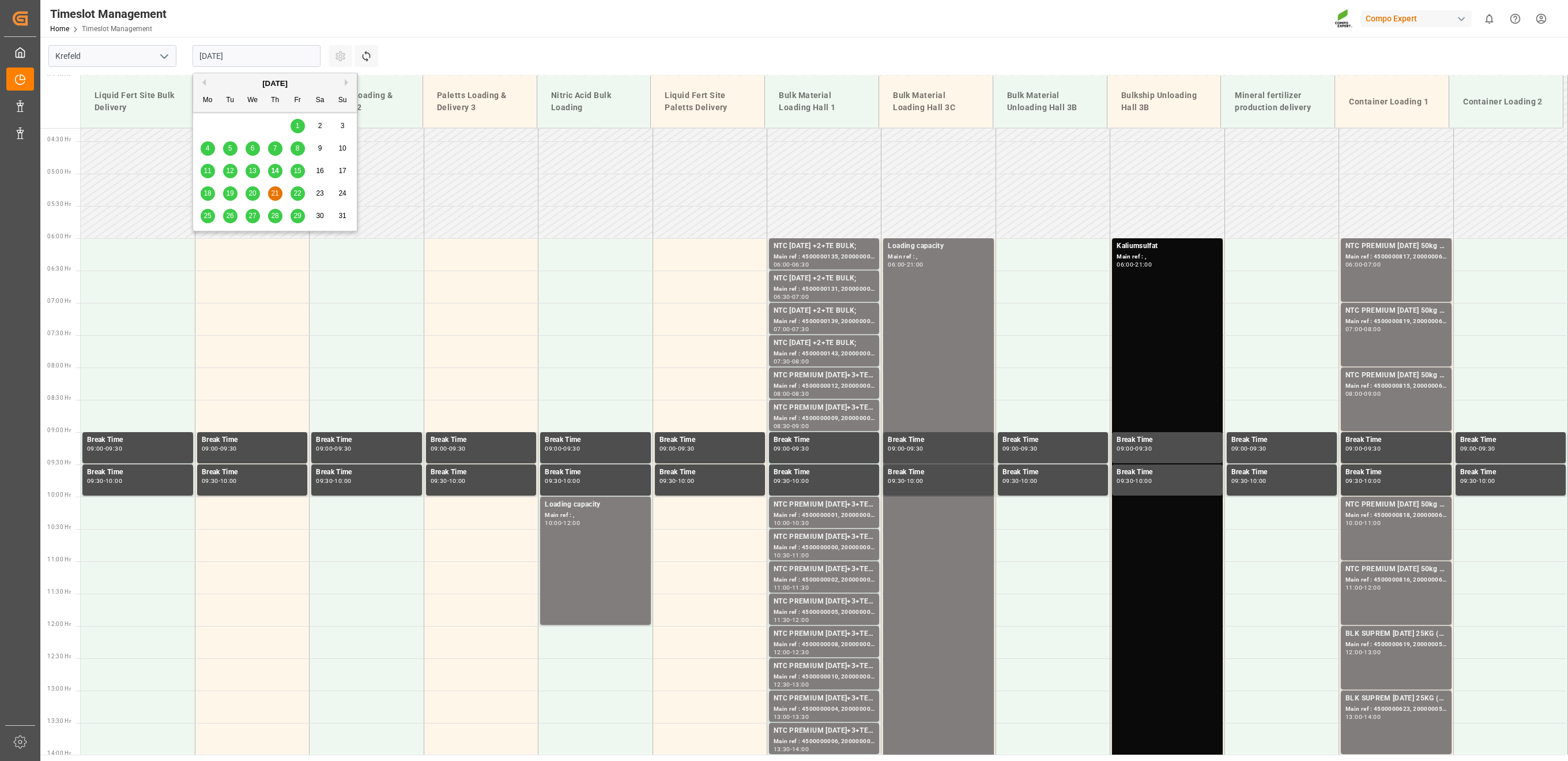
click at [292, 195] on div "22" at bounding box center [298, 194] width 15 height 14
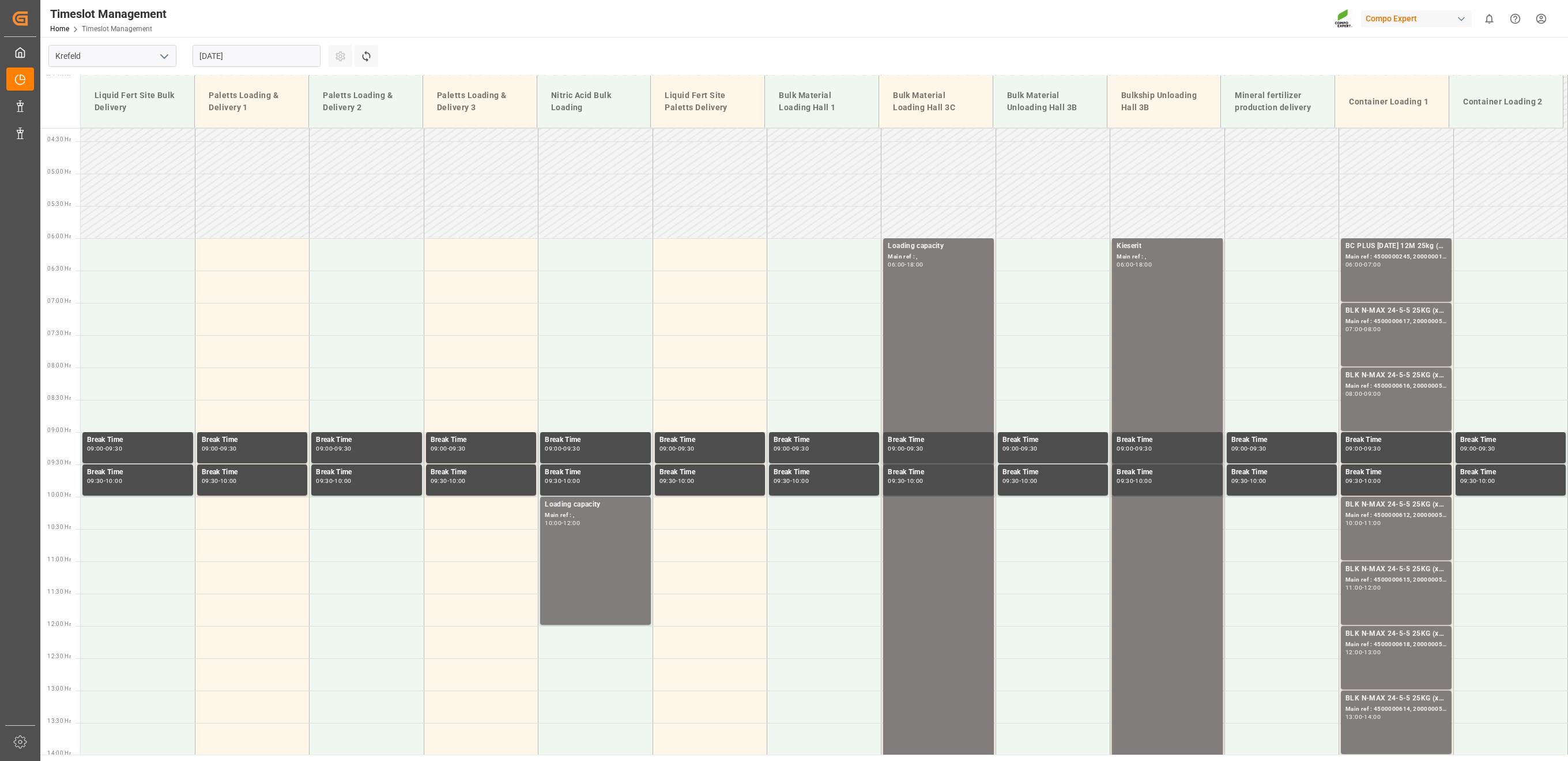
click at [252, 50] on input "22.08.2025" at bounding box center [257, 56] width 128 height 22
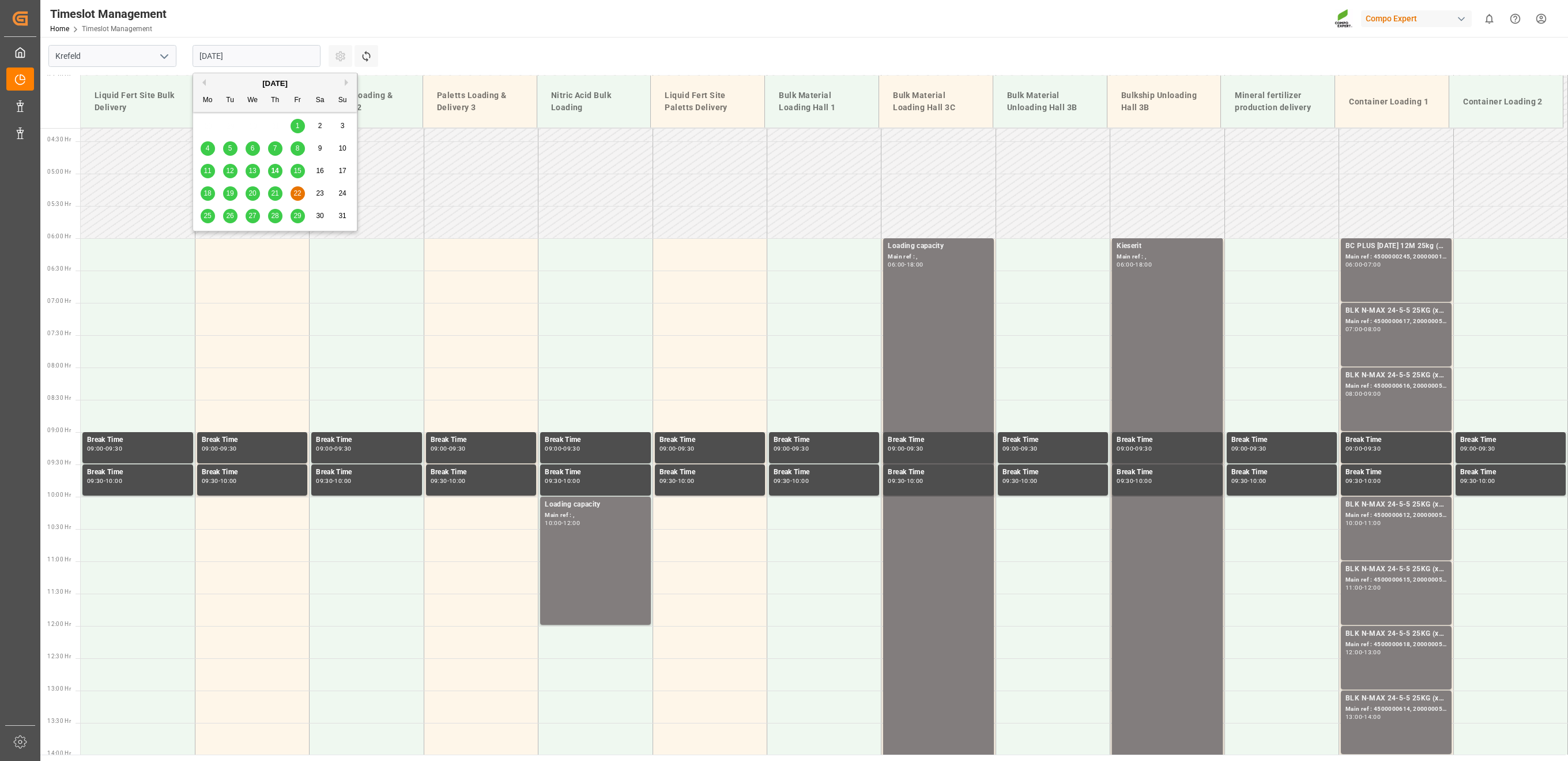
click at [272, 199] on div "21" at bounding box center [275, 194] width 15 height 14
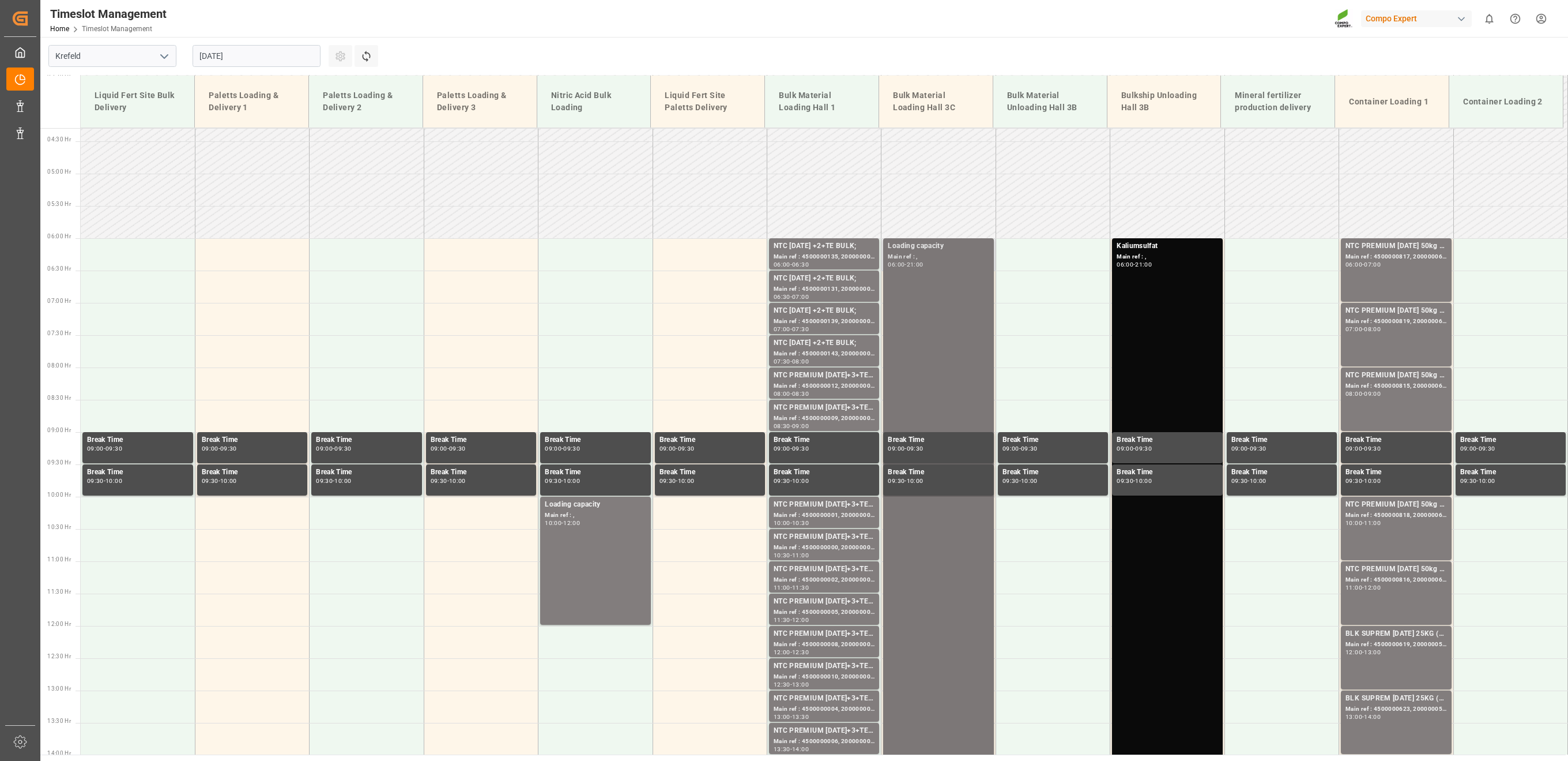
click at [962, 309] on div "Loading capacity Main ref : , 06:00 - 21:00" at bounding box center [939, 722] width 101 height 964
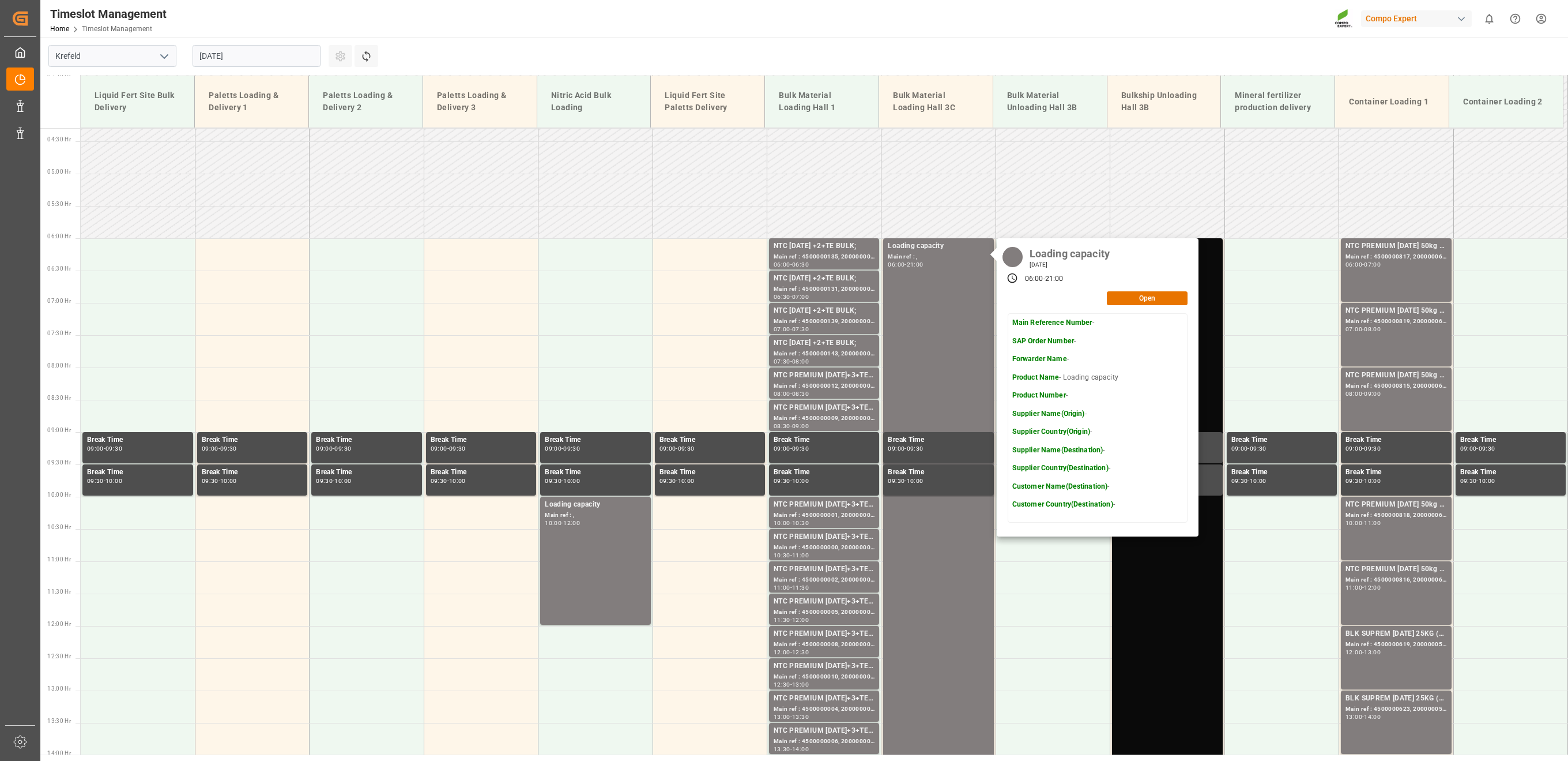
click at [209, 51] on input "21.08.2025" at bounding box center [257, 56] width 128 height 22
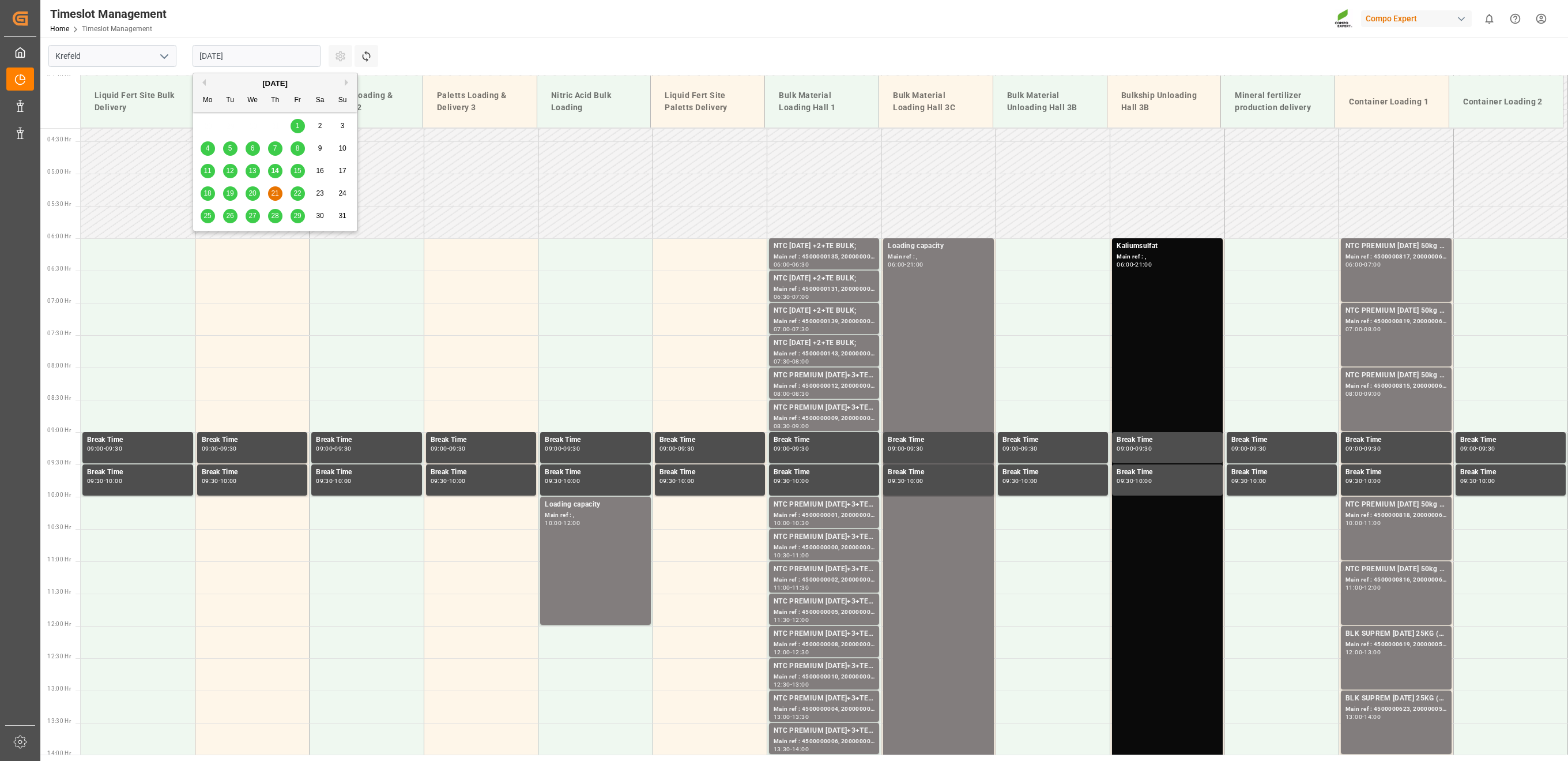
click at [252, 190] on span "20" at bounding box center [252, 193] width 7 height 8
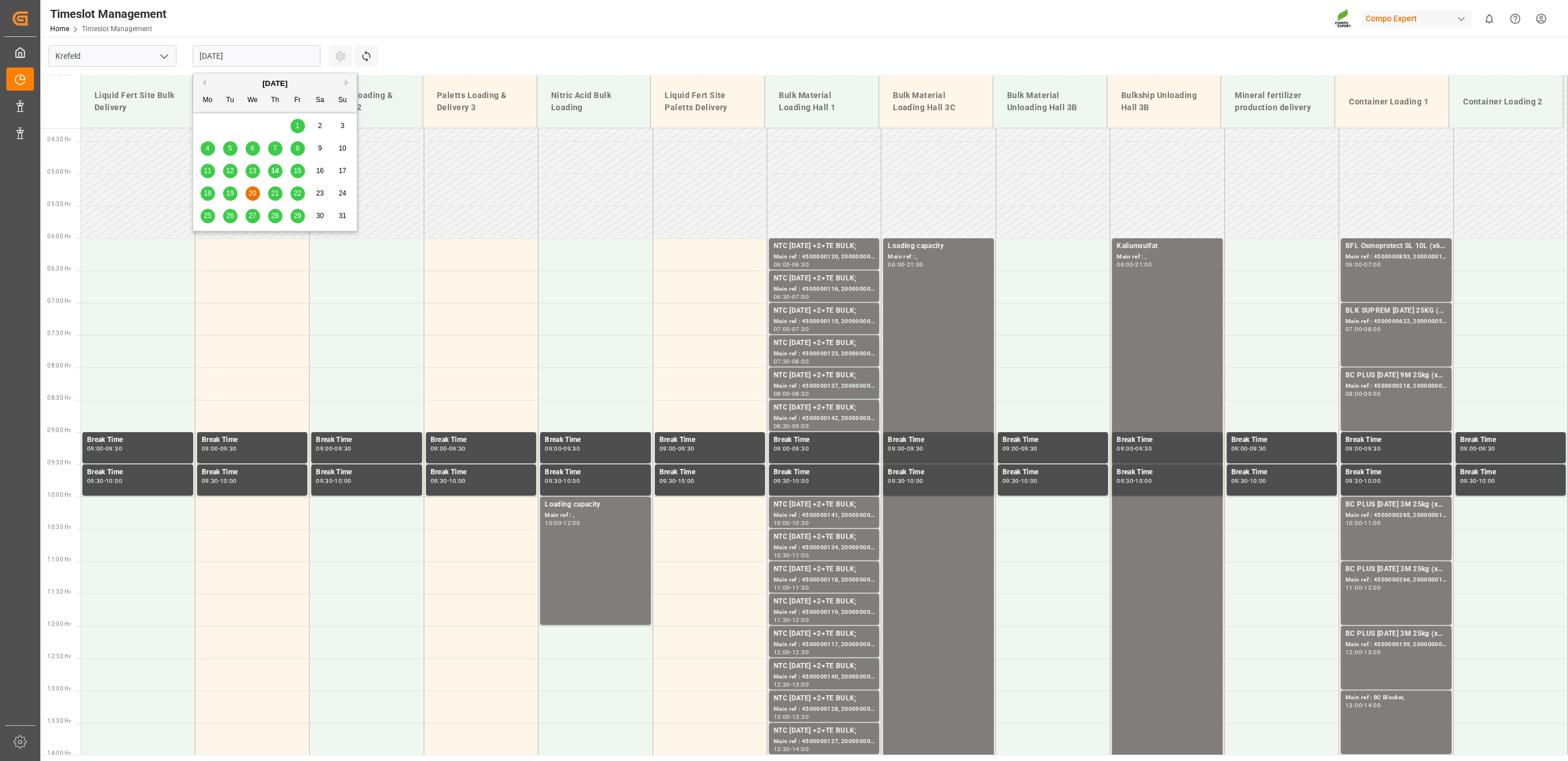
click at [266, 53] on input "20.08.2025" at bounding box center [257, 56] width 128 height 22
click at [232, 188] on div "19" at bounding box center [230, 194] width 15 height 14
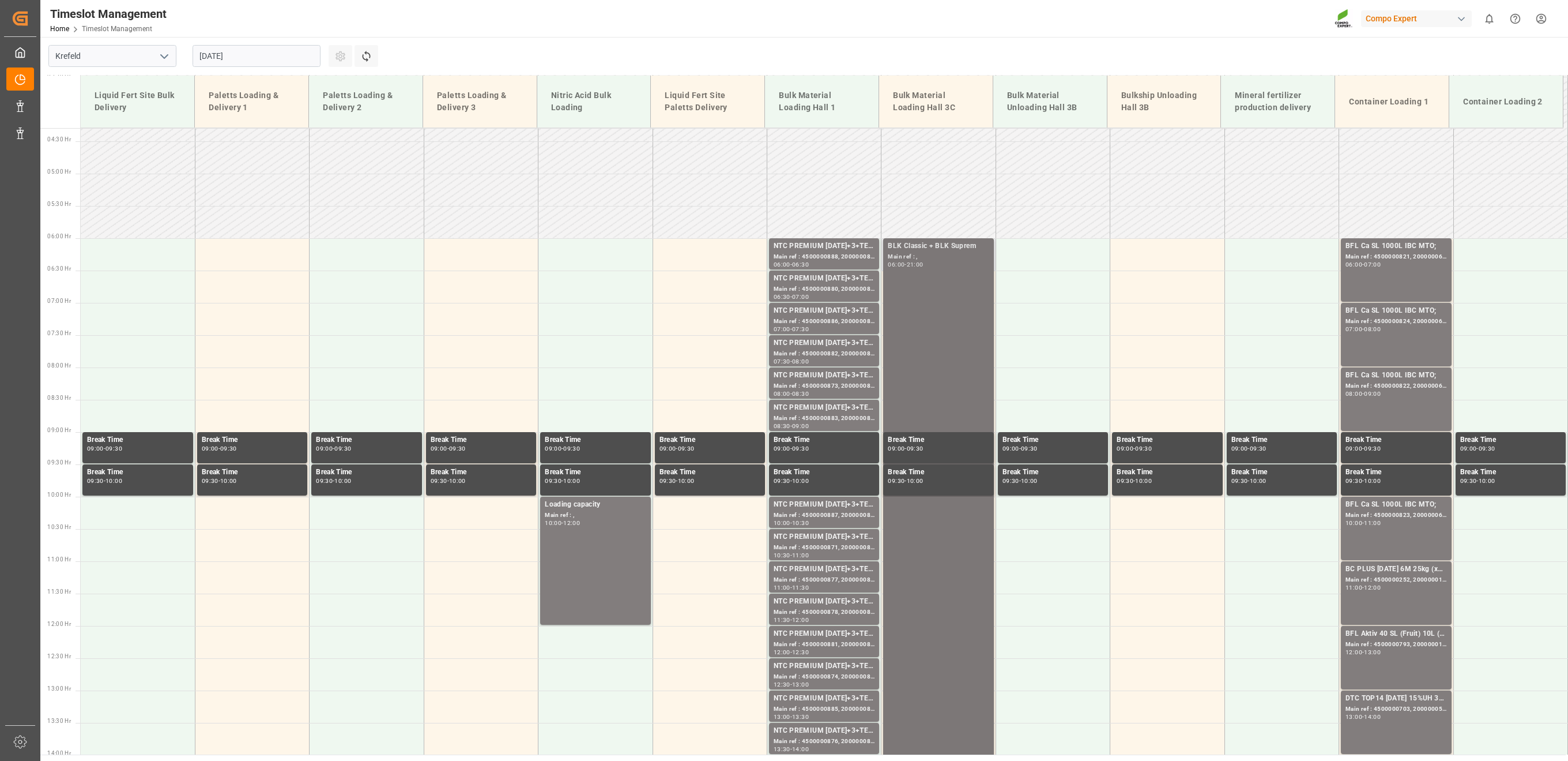
click at [932, 279] on div "BLK Classic + BLK Suprem Main ref : , 06:00 - 21:00" at bounding box center [939, 722] width 101 height 964
